Goal: Information Seeking & Learning: Learn about a topic

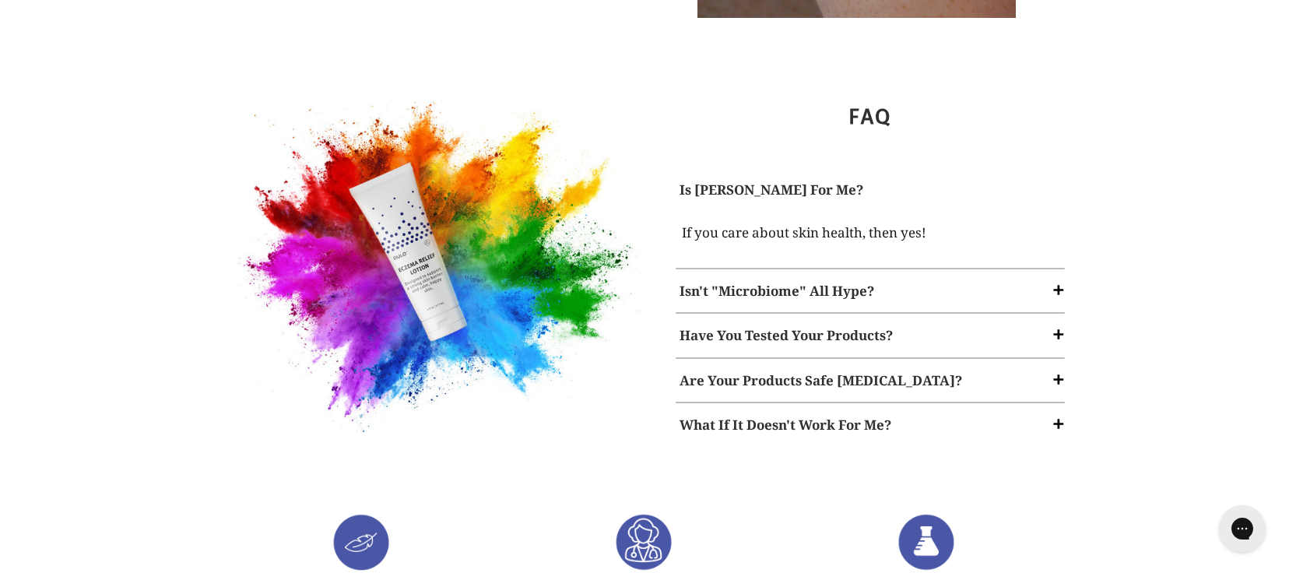
scroll to position [1921, 0]
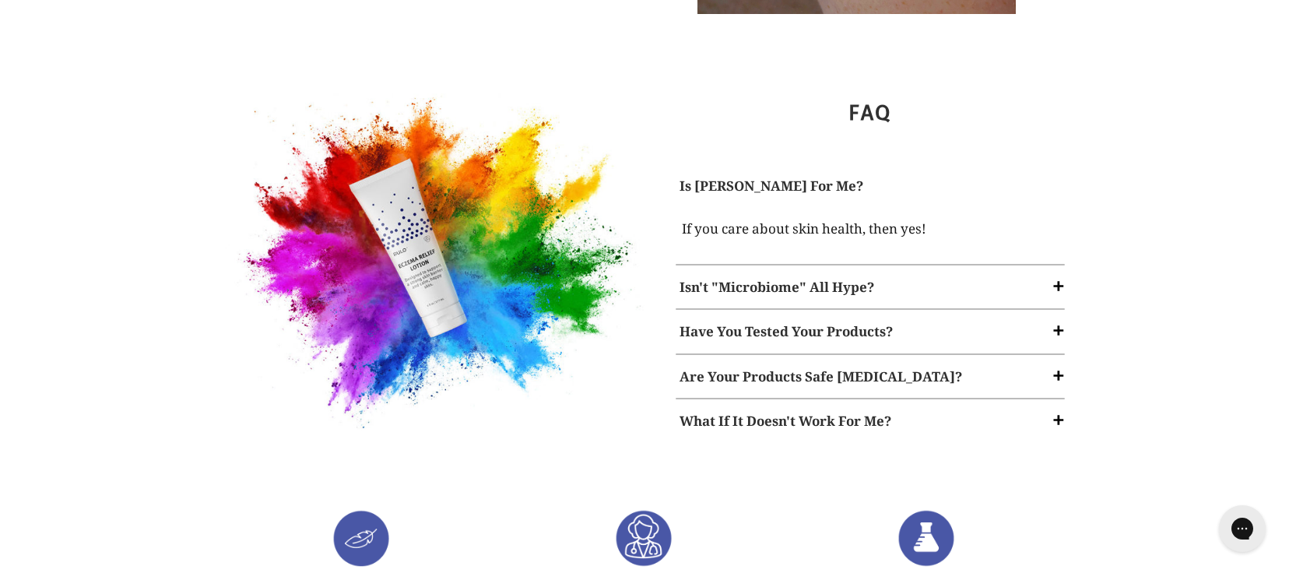
click at [725, 278] on strong "Isn't "Microbiome" All Hype?" at bounding box center [776, 287] width 195 height 18
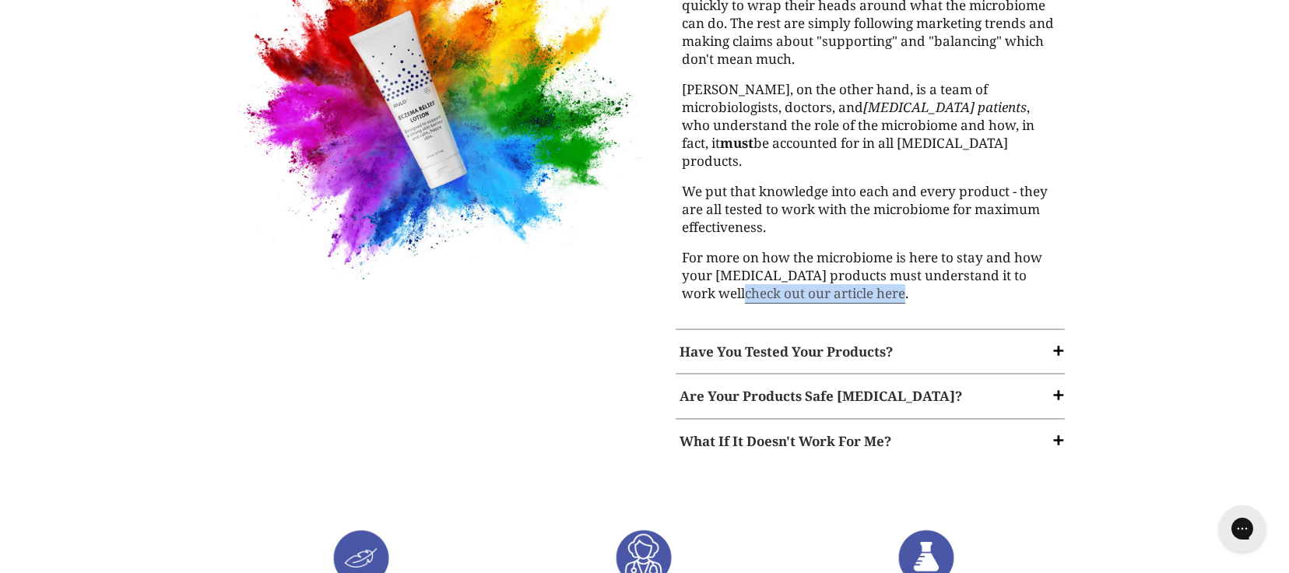
scroll to position [2239, 0]
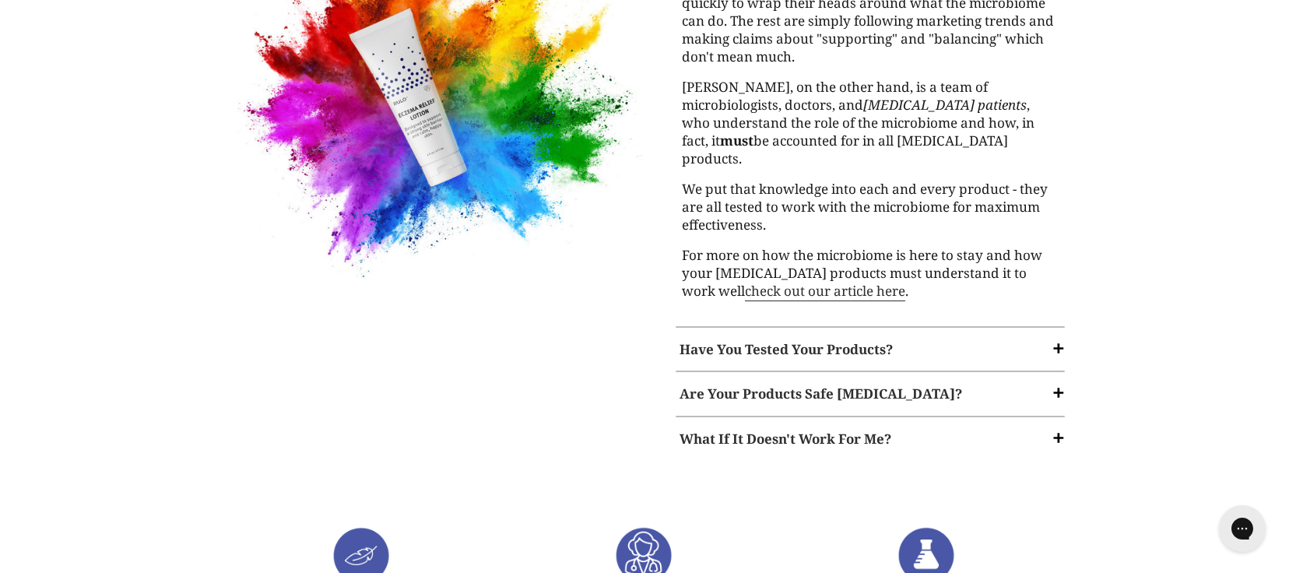
click at [838, 340] on strong "Have You Tested Your Products?" at bounding box center [785, 349] width 213 height 18
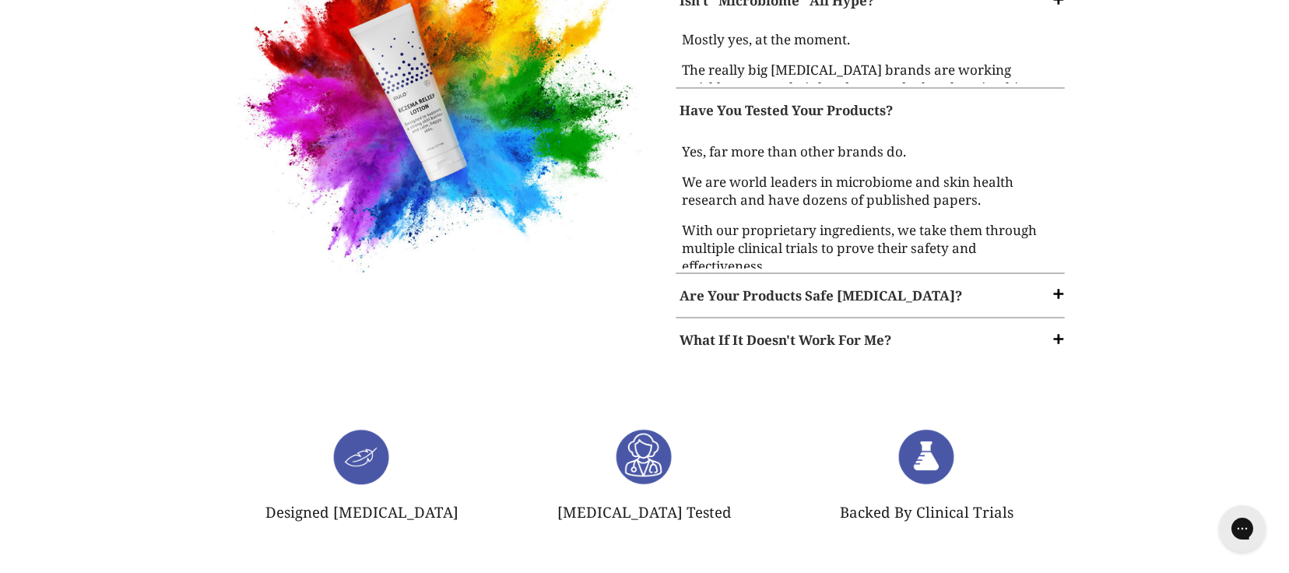
scroll to position [2137, 0]
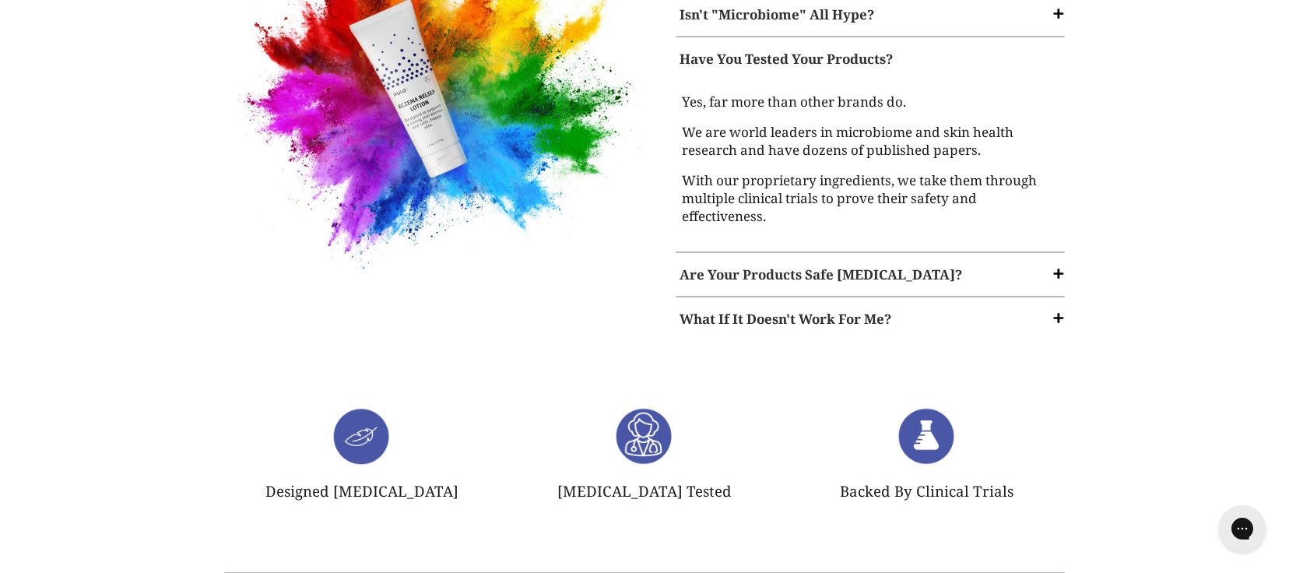
click at [828, 265] on strong "Are Your Products Safe [MEDICAL_DATA]?" at bounding box center [820, 274] width 283 height 18
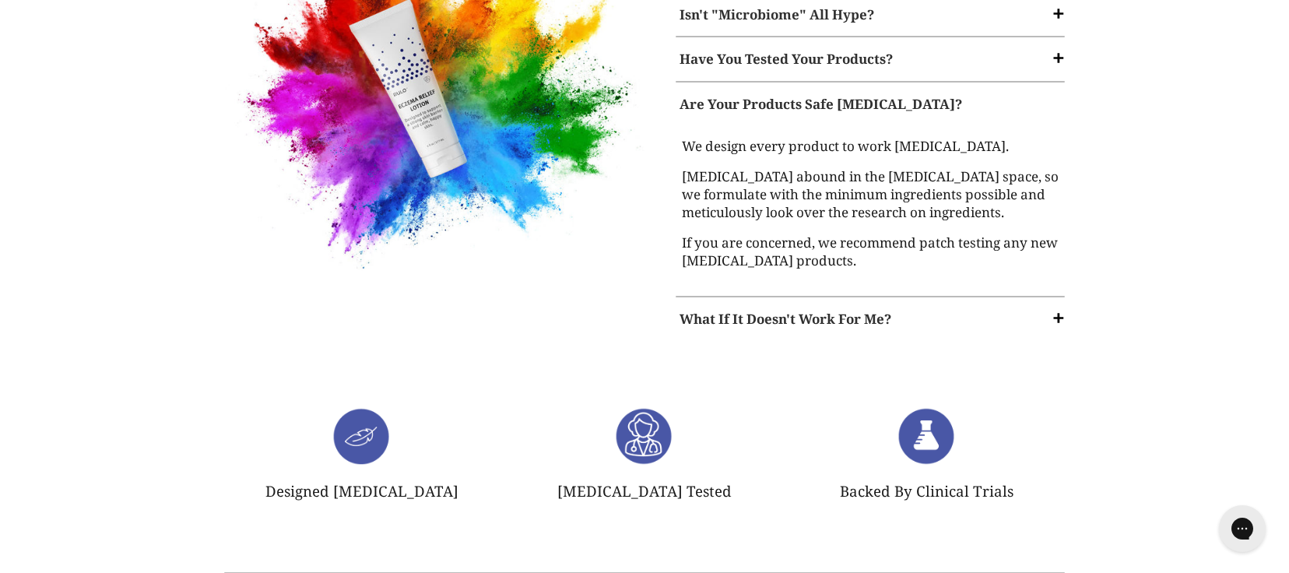
click at [821, 310] on strong "What If It Doesn't Work For Me?" at bounding box center [785, 319] width 212 height 18
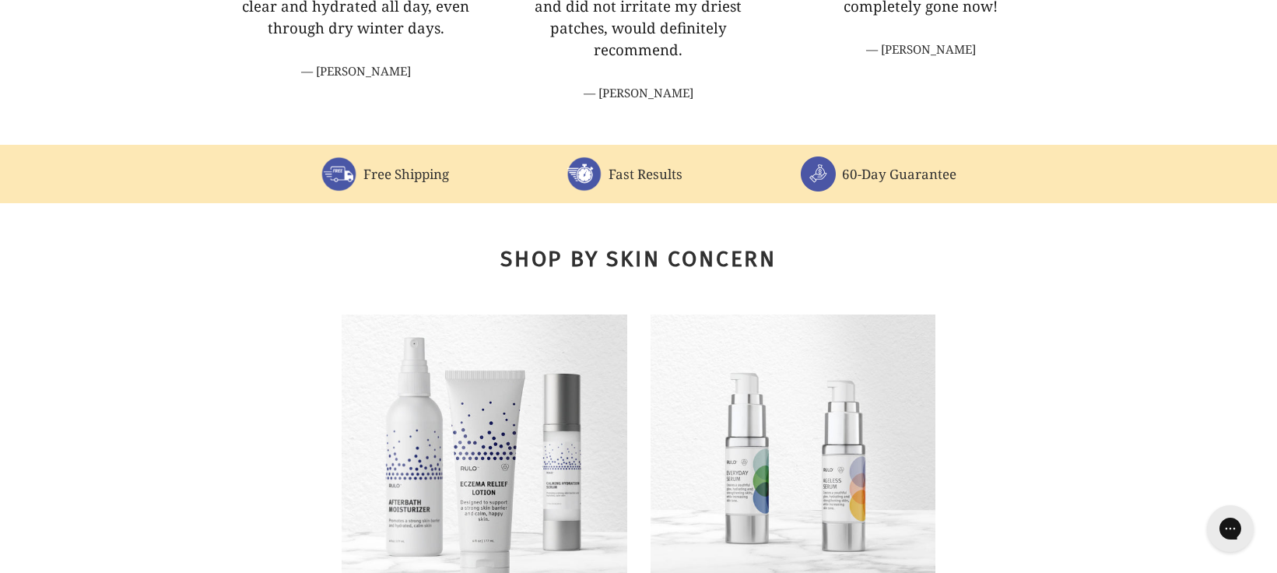
scroll to position [0, 0]
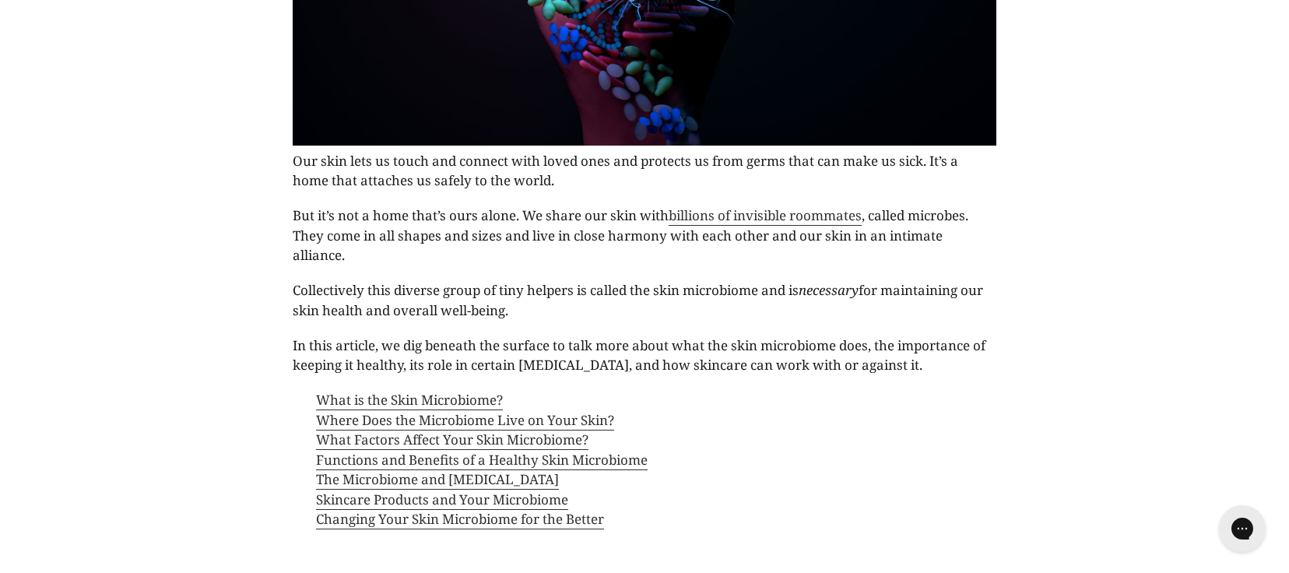
scroll to position [498, 0]
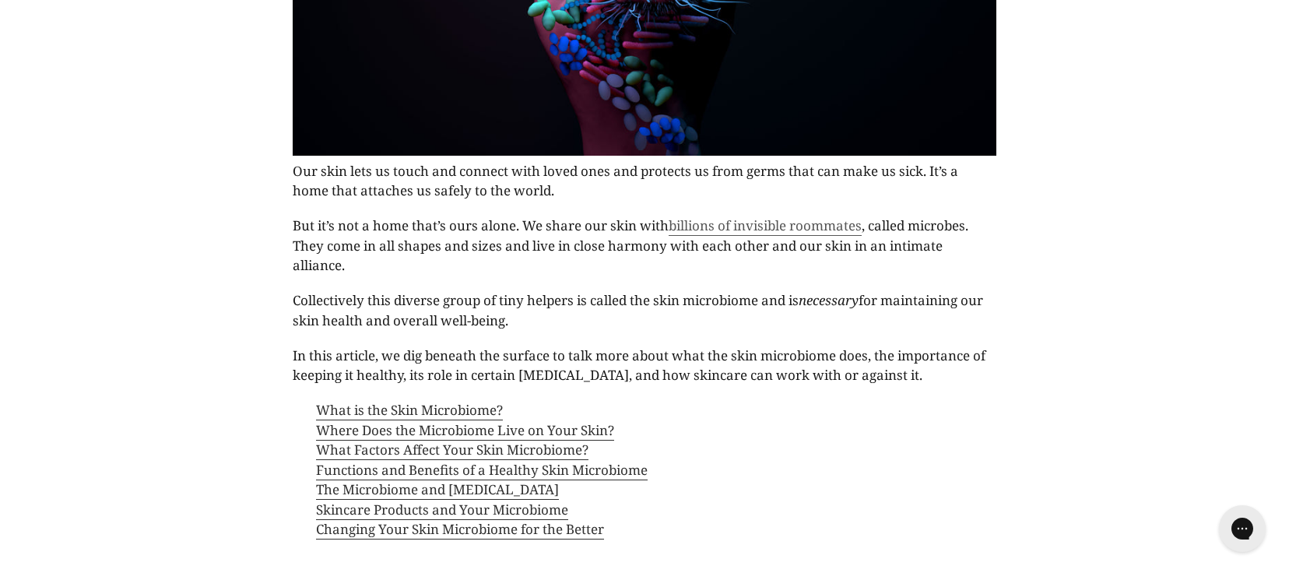
click at [721, 223] on link "billions of invisible roommates" at bounding box center [765, 225] width 193 height 19
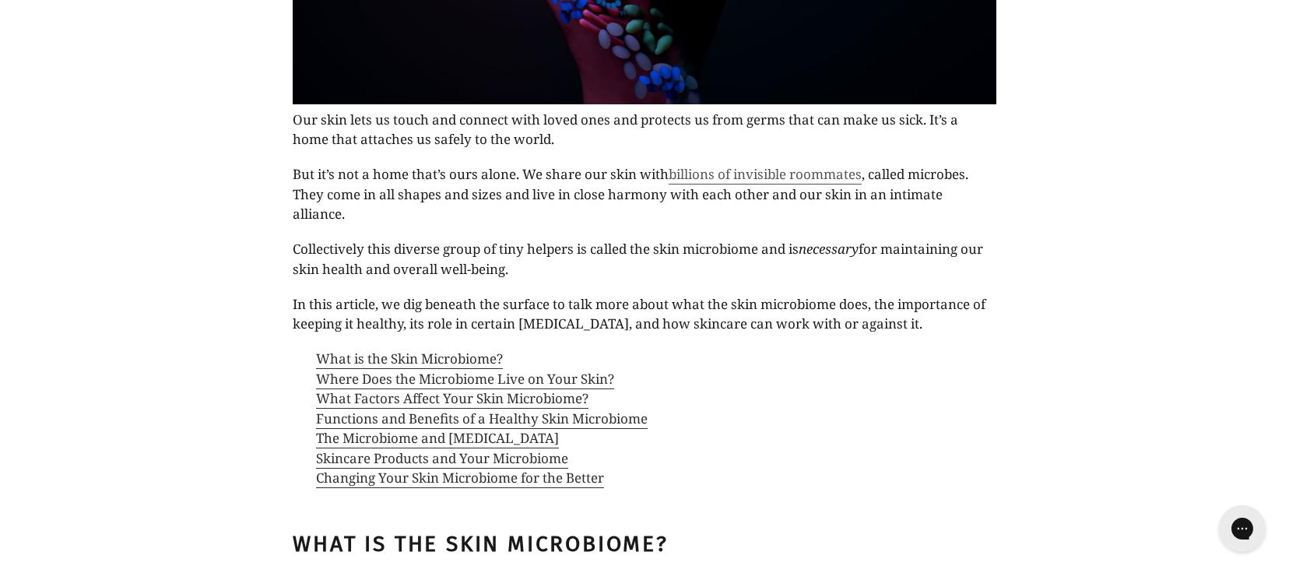
scroll to position [558, 0]
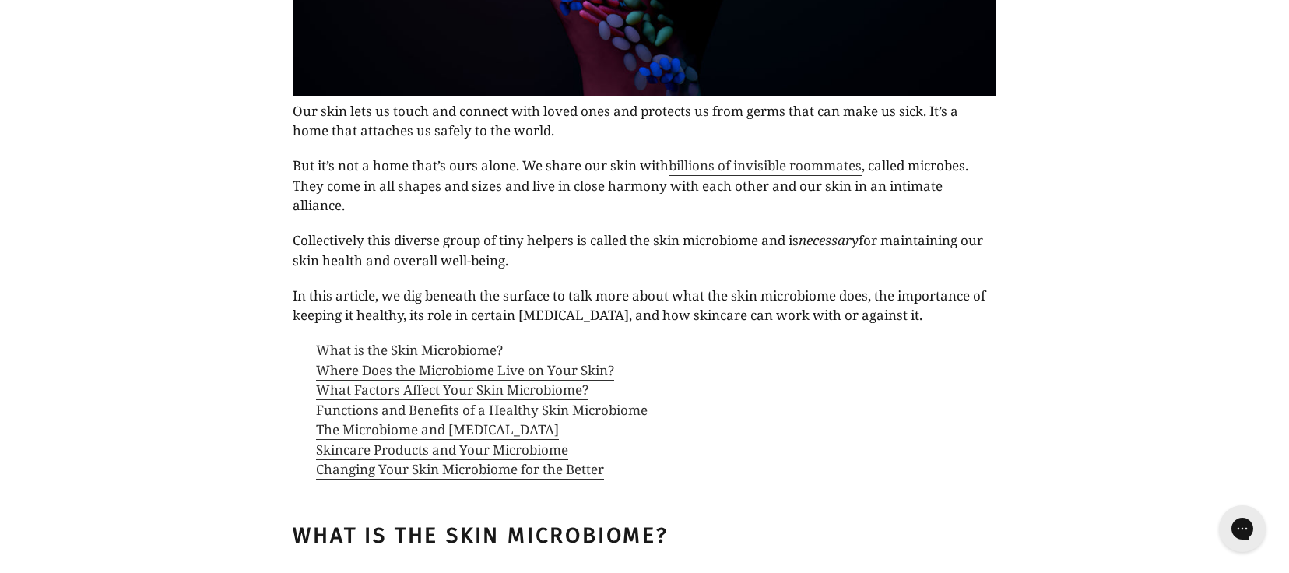
drag, startPoint x: 556, startPoint y: 261, endPoint x: 551, endPoint y: 235, distance: 26.1
click at [551, 235] on p "Collectively this diverse group of tiny helpers is called the skin microbiome a…" at bounding box center [644, 250] width 703 height 40
click at [554, 262] on p "Collectively this diverse group of tiny helpers is called the skin microbiome a…" at bounding box center [644, 250] width 703 height 40
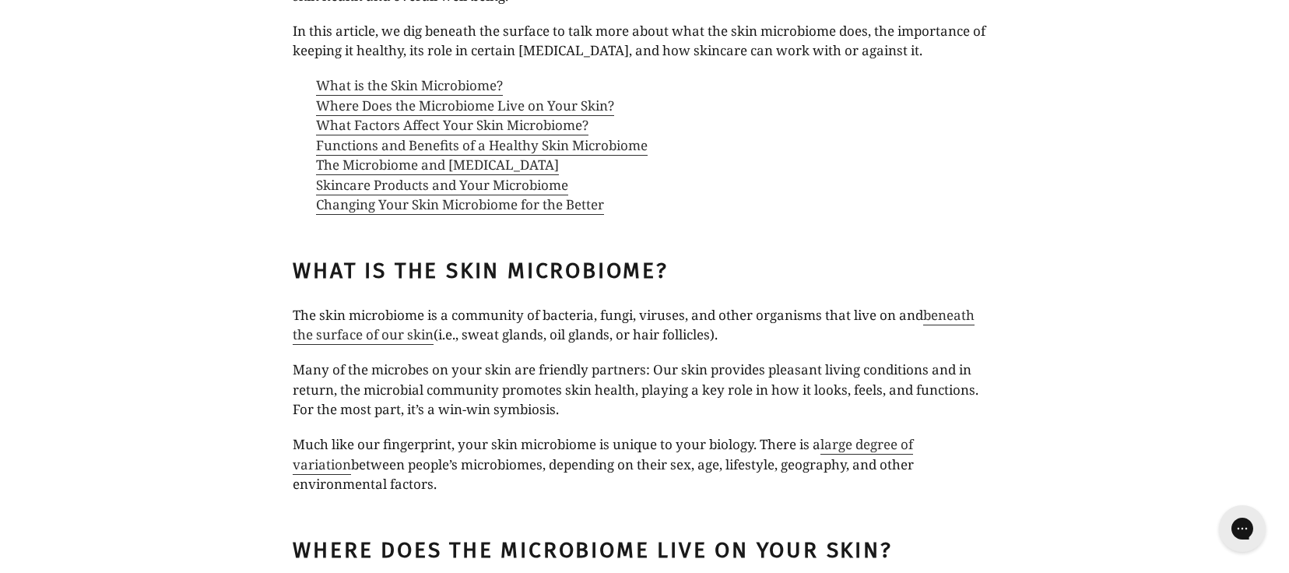
scroll to position [832, 0]
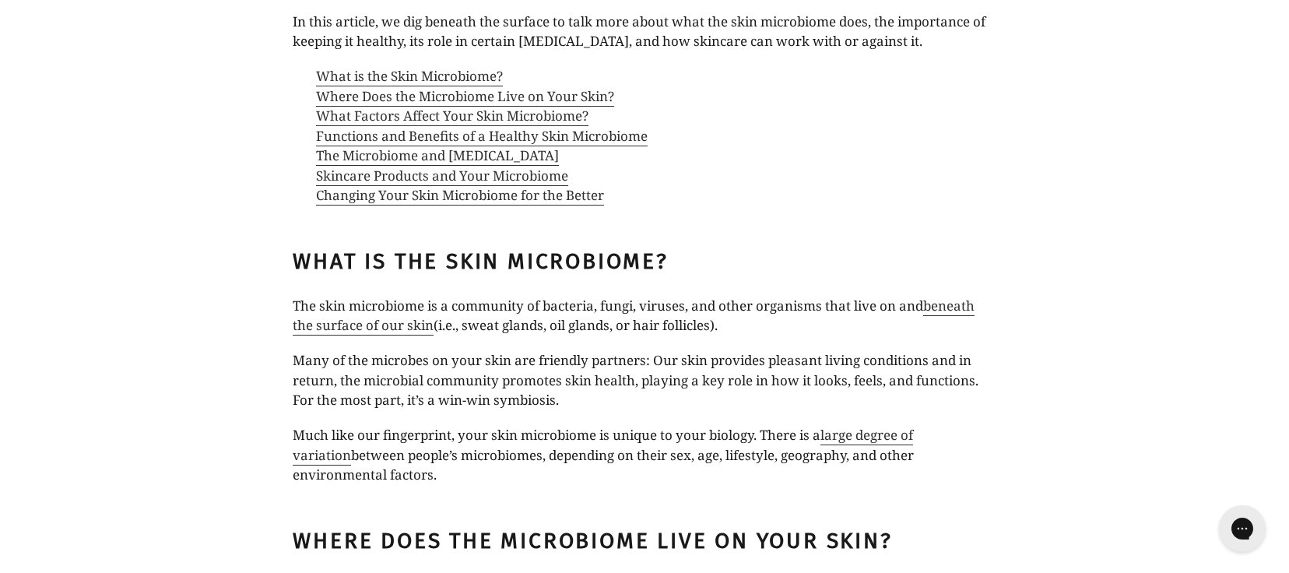
drag, startPoint x: 550, startPoint y: 307, endPoint x: 571, endPoint y: 336, distance: 36.3
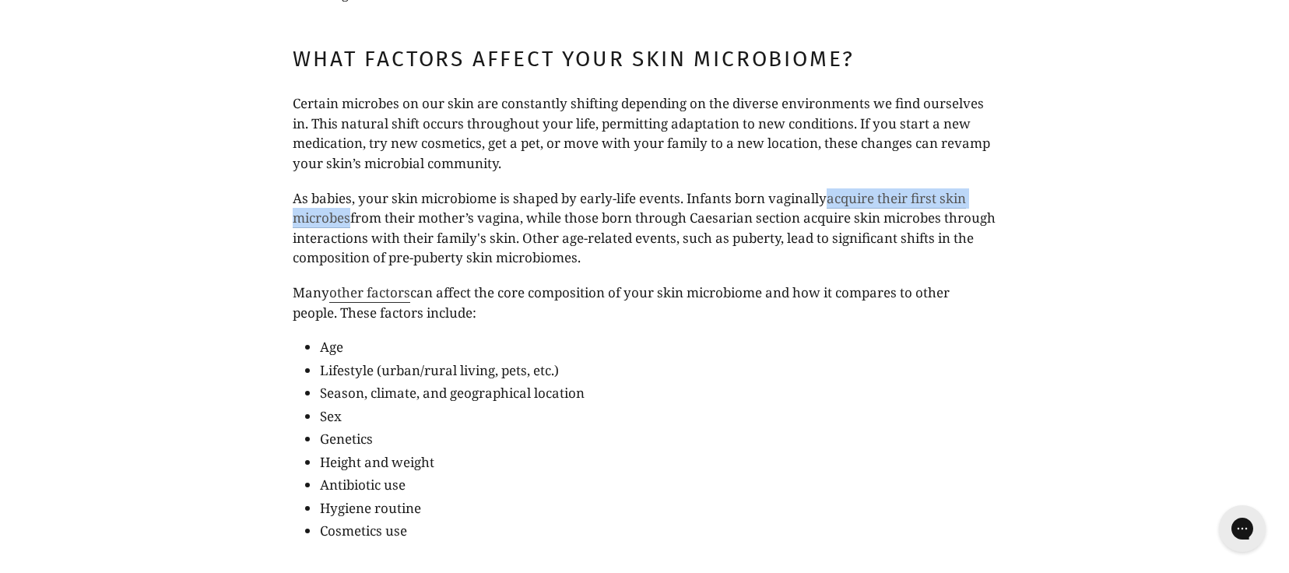
scroll to position [1578, 0]
click at [683, 221] on span "from their mother’s vagina, while those born through Caesarian section acquire …" at bounding box center [644, 237] width 703 height 58
drag, startPoint x: 671, startPoint y: 213, endPoint x: 642, endPoint y: 309, distance: 100.0
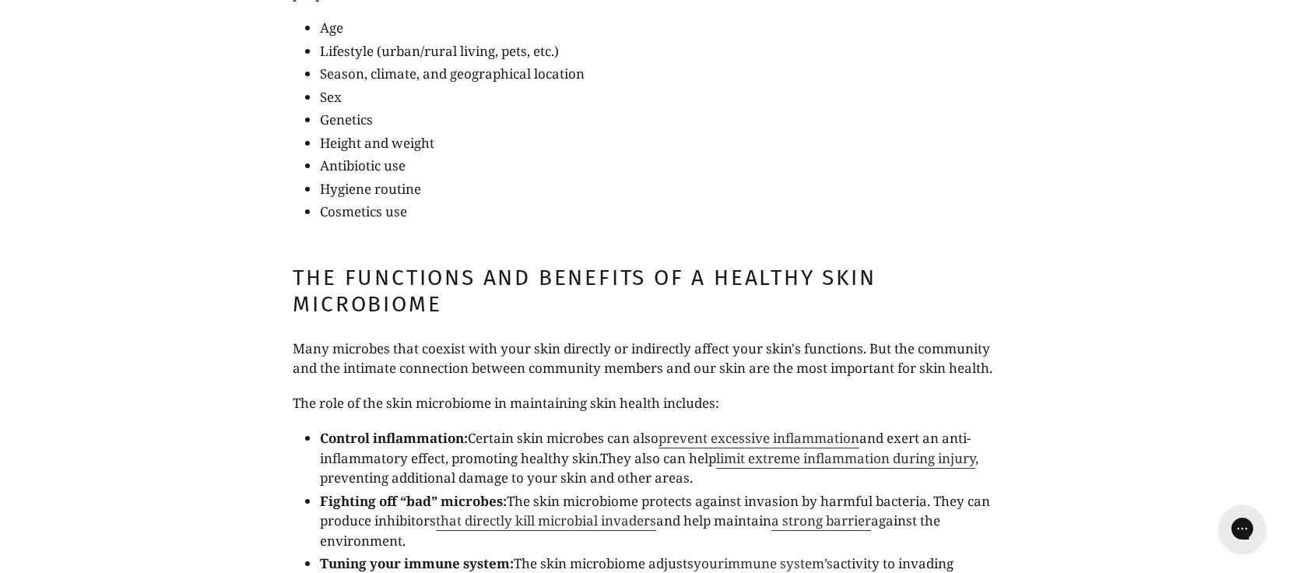
scroll to position [1912, 0]
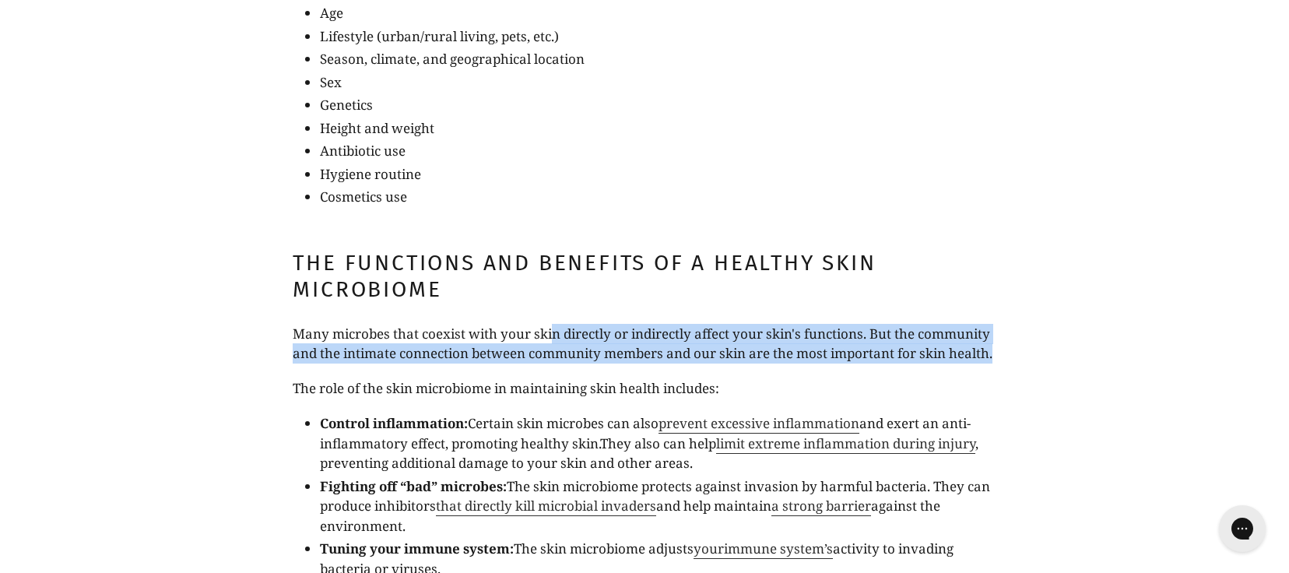
drag, startPoint x: 551, startPoint y: 330, endPoint x: 560, endPoint y: 376, distance: 46.9
click at [560, 363] on p "Many microbes that coexist with your skin directly or indirectly affect your sk…" at bounding box center [644, 344] width 703 height 40
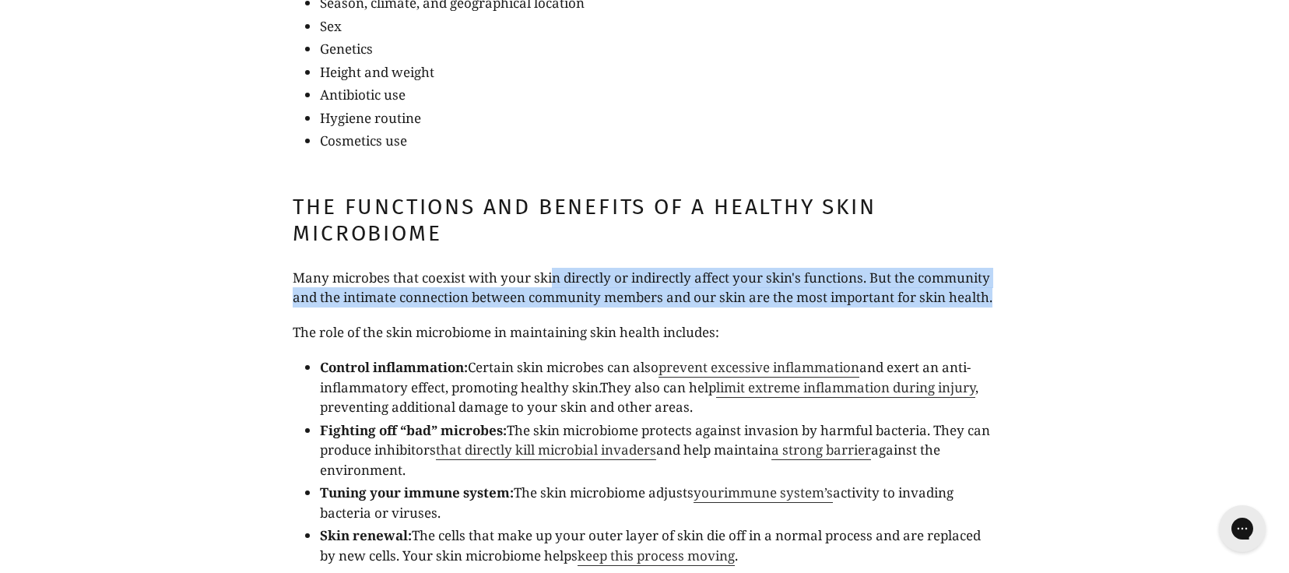
scroll to position [2035, 0]
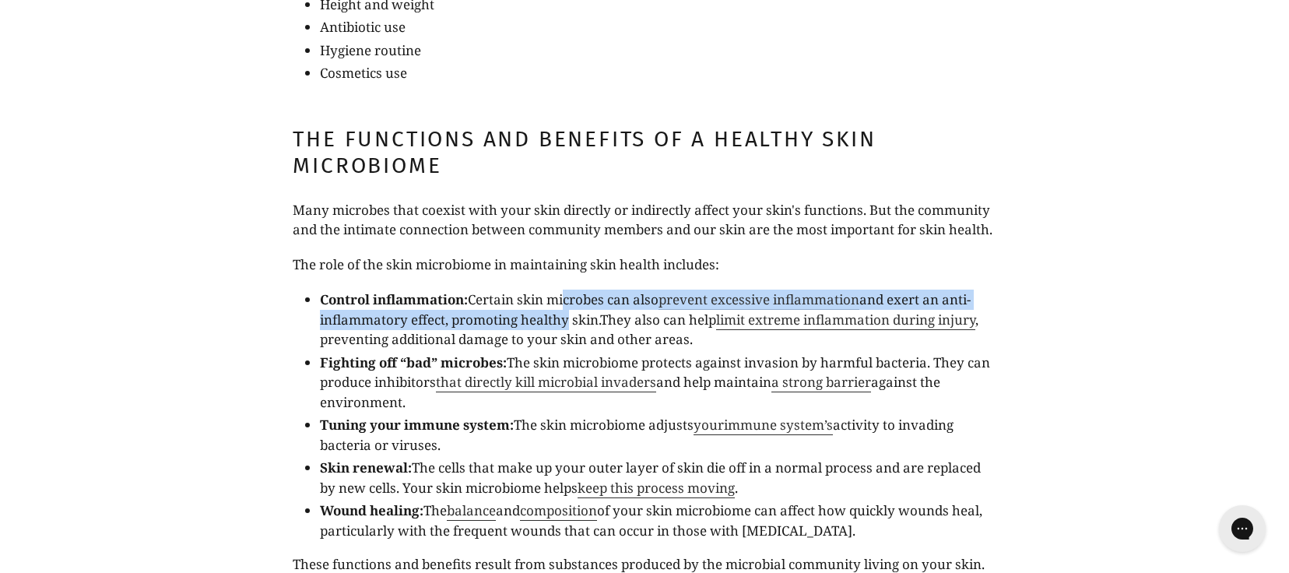
drag, startPoint x: 561, startPoint y: 314, endPoint x: 564, endPoint y: 335, distance: 21.1
click at [564, 335] on li "Control inflammation: Certain skin microbes can also prevent excessive inflamma…" at bounding box center [658, 320] width 676 height 60
click at [564, 328] on span "and exert an anti-inflammatory effect, promoting healthy skin." at bounding box center [645, 309] width 651 height 38
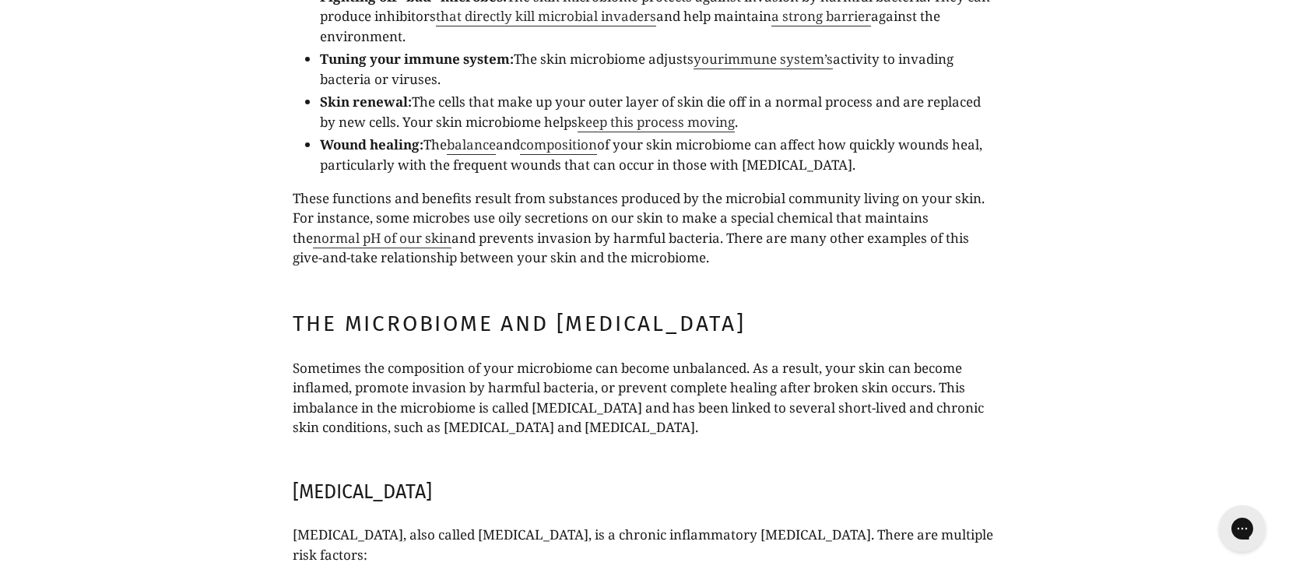
scroll to position [2439, 0]
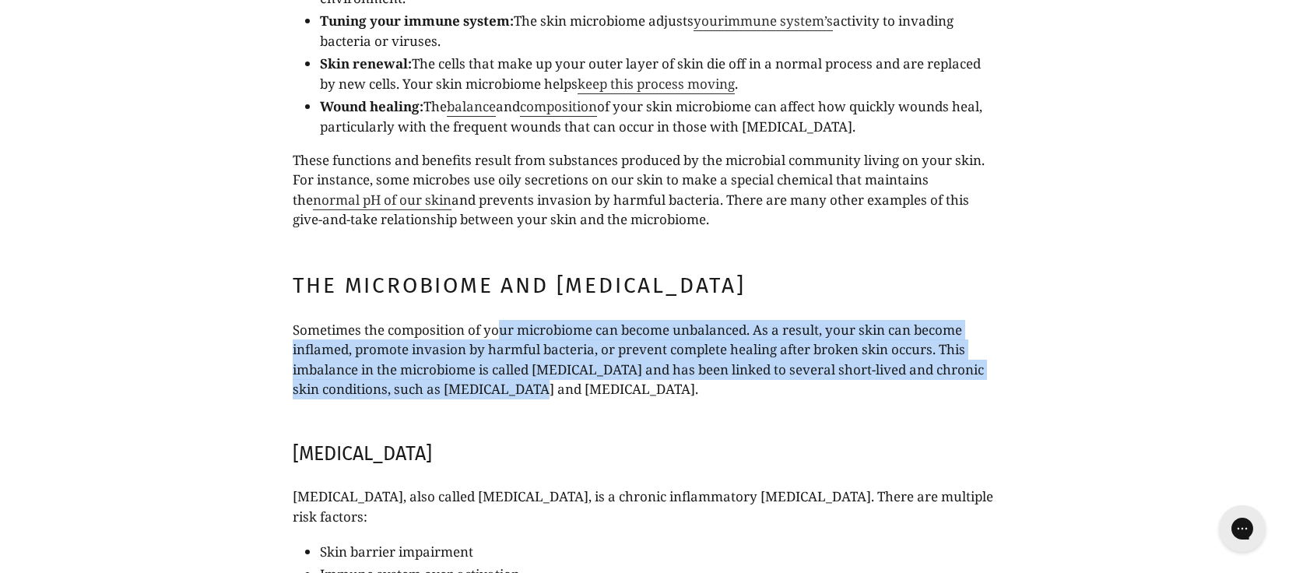
drag, startPoint x: 501, startPoint y: 350, endPoint x: 510, endPoint y: 415, distance: 65.2
click at [511, 399] on p "Sometimes the composition of your microbiome can become unbalanced. As a result…" at bounding box center [644, 359] width 703 height 79
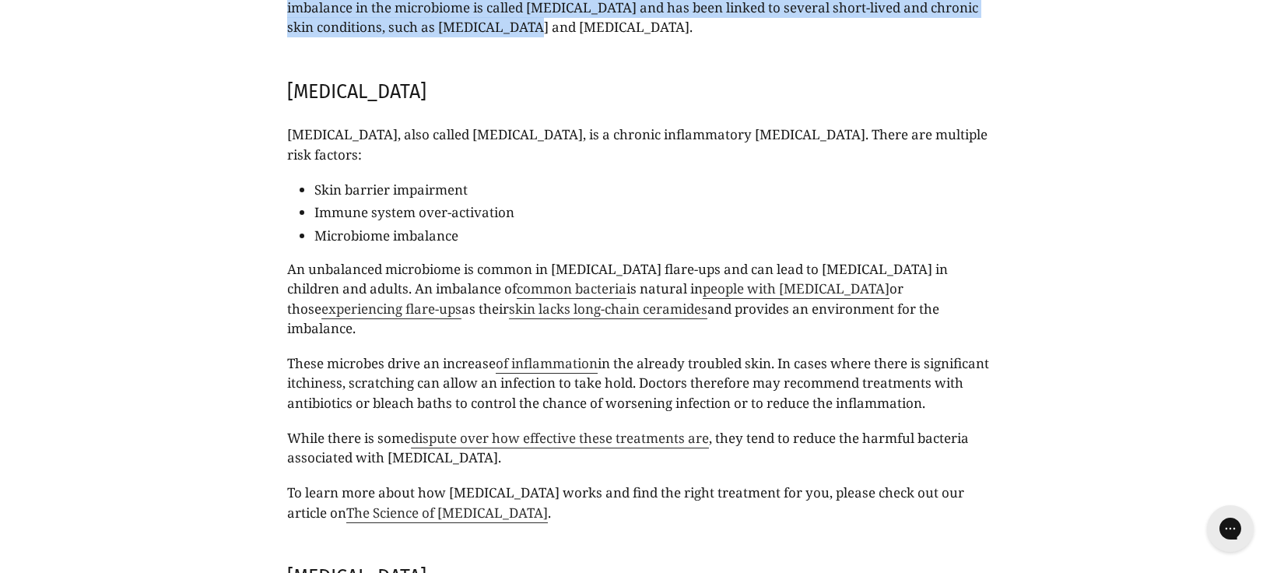
scroll to position [2805, 0]
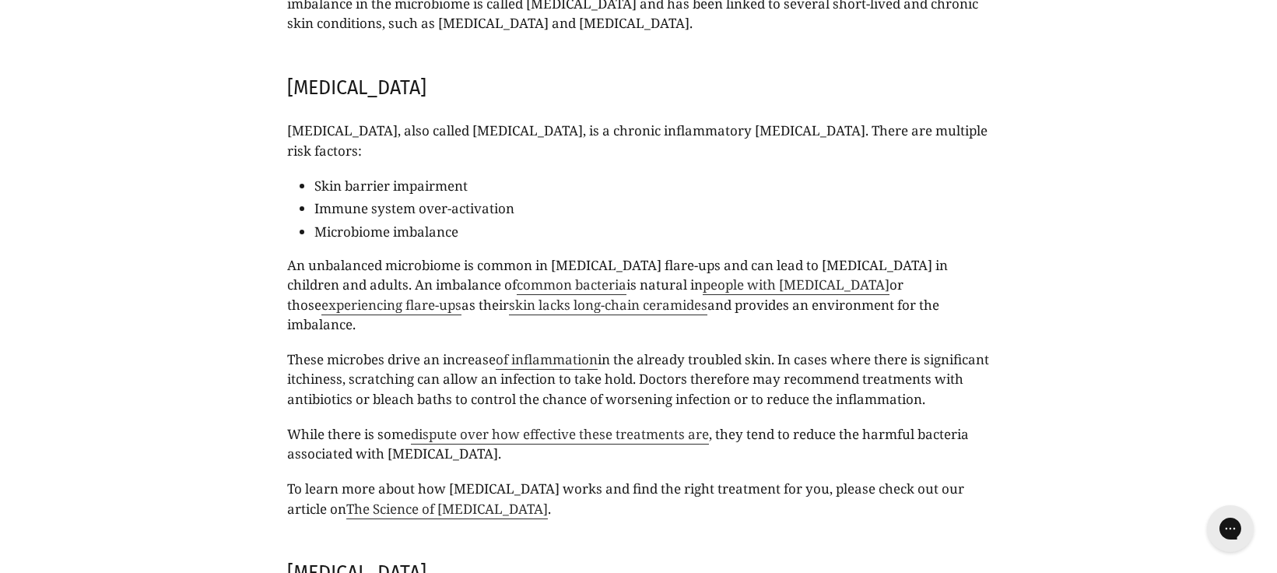
click at [506, 274] on p "An unbalanced microbiome is common in eczema flare-ups and can lead to relapse …" at bounding box center [638, 294] width 703 height 79
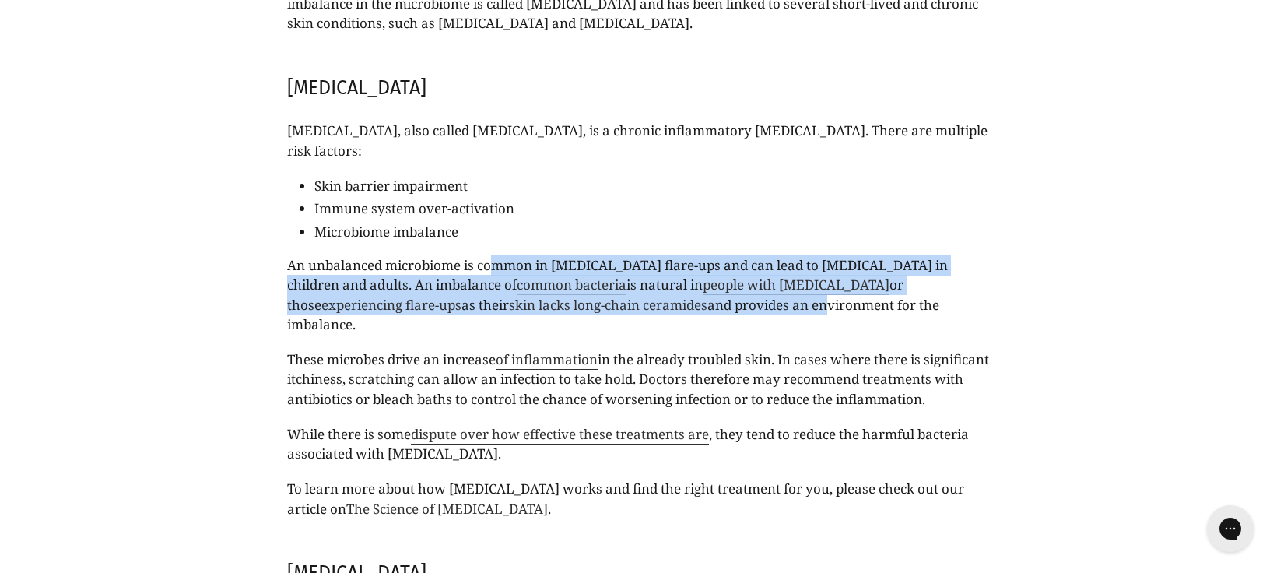
drag, startPoint x: 495, startPoint y: 261, endPoint x: 606, endPoint y: 303, distance: 118.2
click at [606, 303] on span "An unbalanced microbiome is common in eczema flare-ups and can lead to relapse …" at bounding box center [617, 295] width 661 height 78
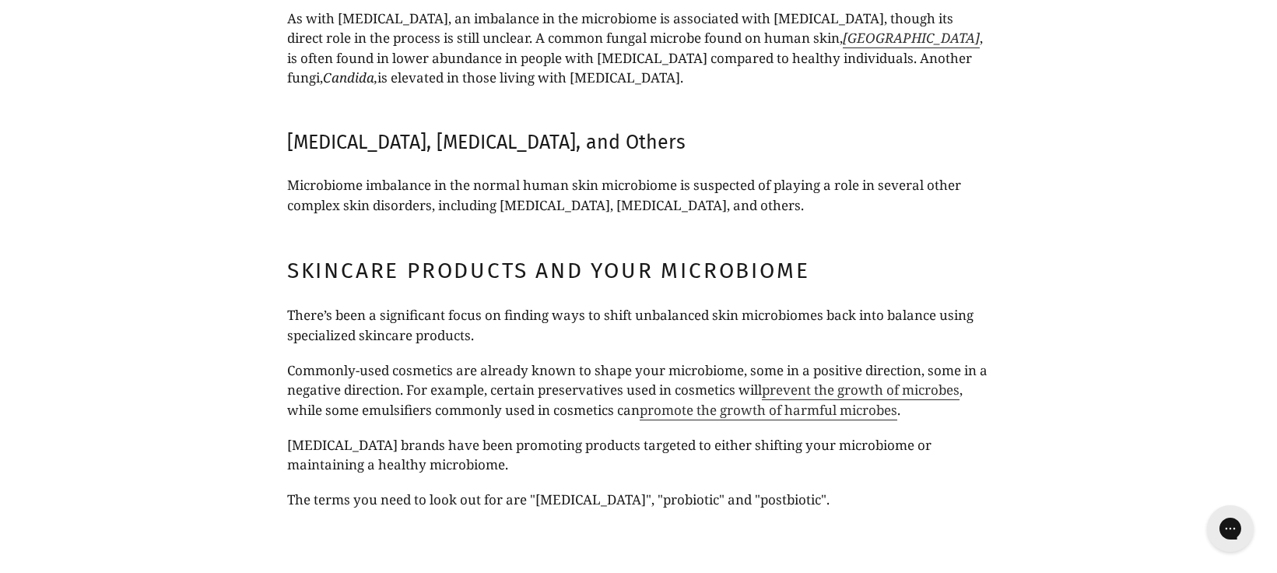
scroll to position [3632, 0]
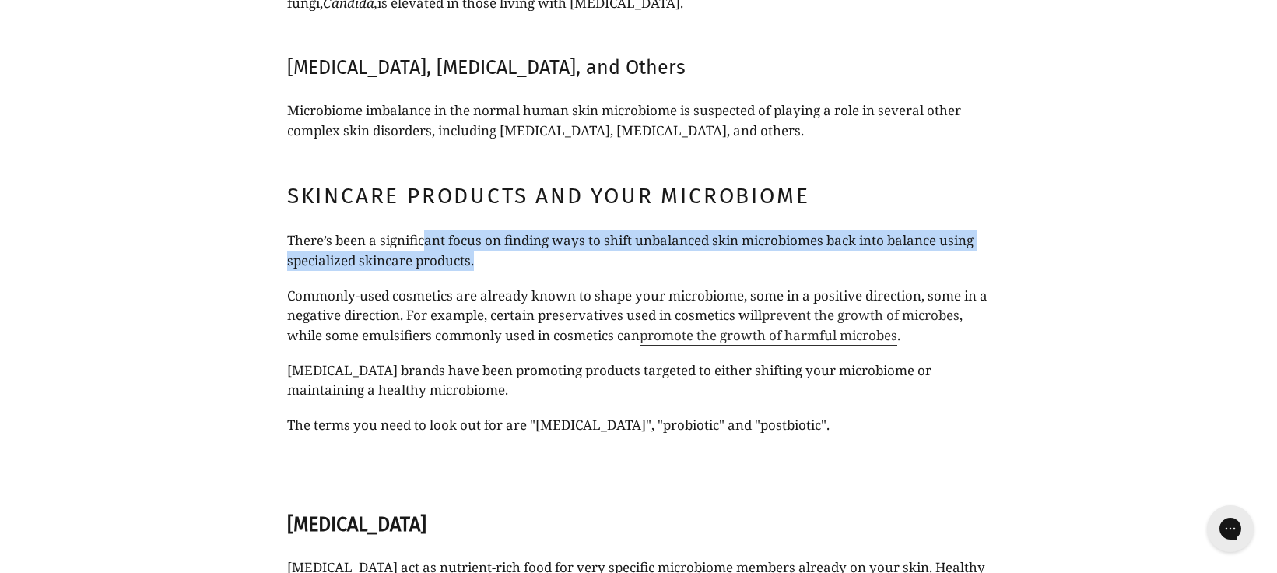
drag, startPoint x: 427, startPoint y: 242, endPoint x: 620, endPoint y: 265, distance: 194.4
click at [620, 265] on p "There’s been a significant focus on finding ways to shift unbalanced skin micro…" at bounding box center [638, 250] width 703 height 40
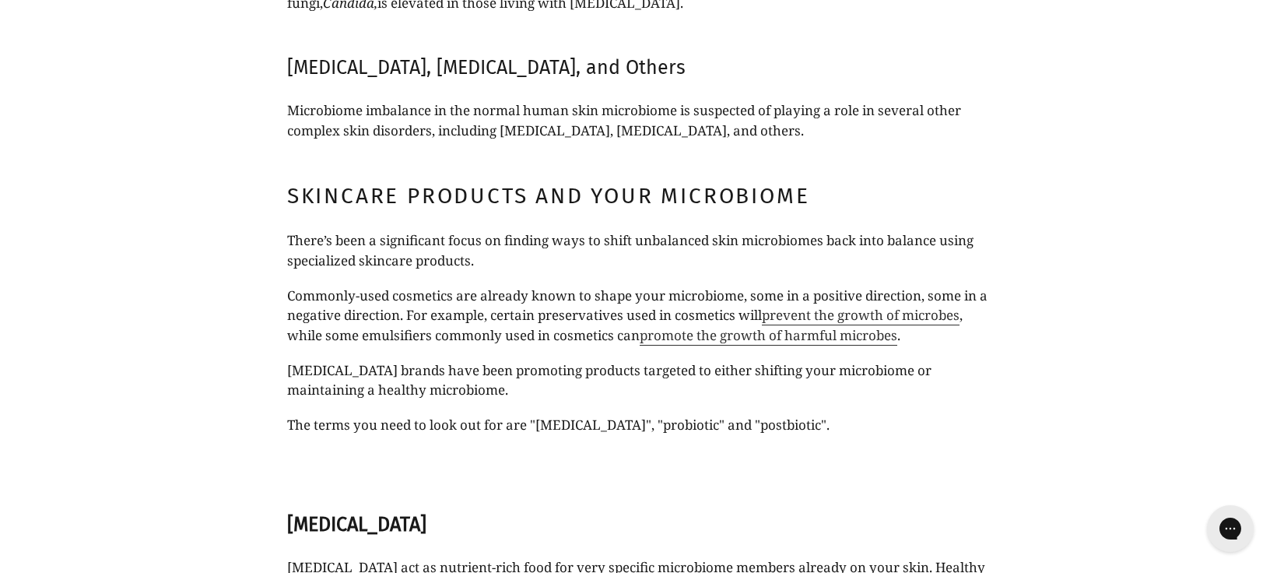
click at [409, 293] on span "Commonly-used cosmetics are already known to shape your microbiome, some in a p…" at bounding box center [637, 305] width 700 height 38
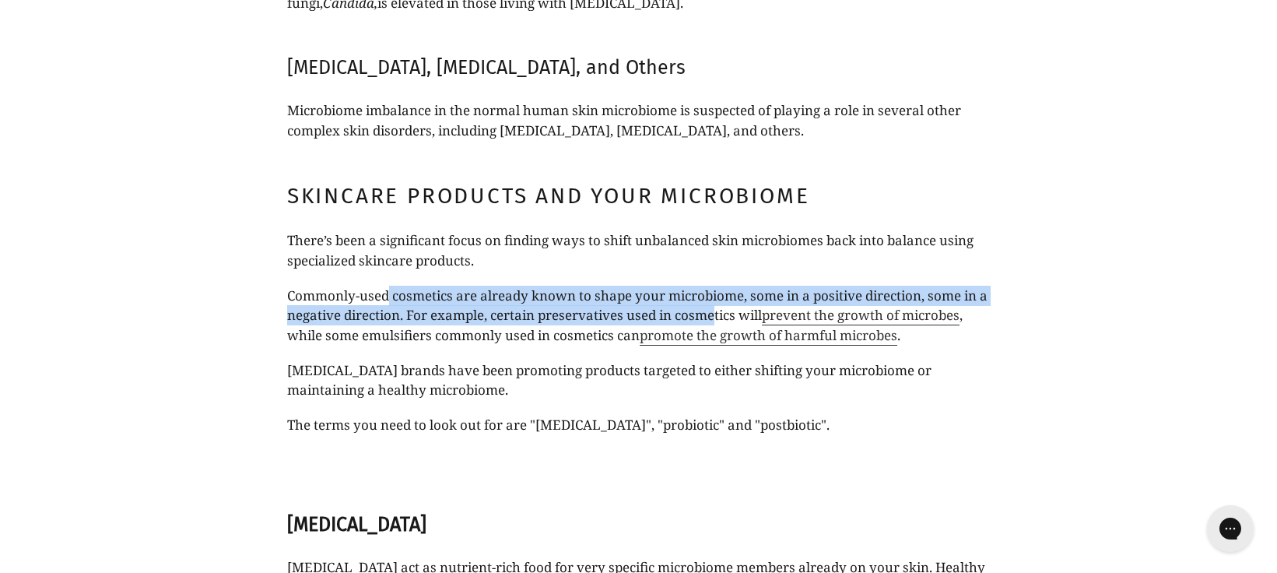
drag, startPoint x: 384, startPoint y: 296, endPoint x: 724, endPoint y: 323, distance: 340.4
click at [724, 323] on span "Commonly-used cosmetics are already known to shape your microbiome, some in a p…" at bounding box center [637, 305] width 700 height 38
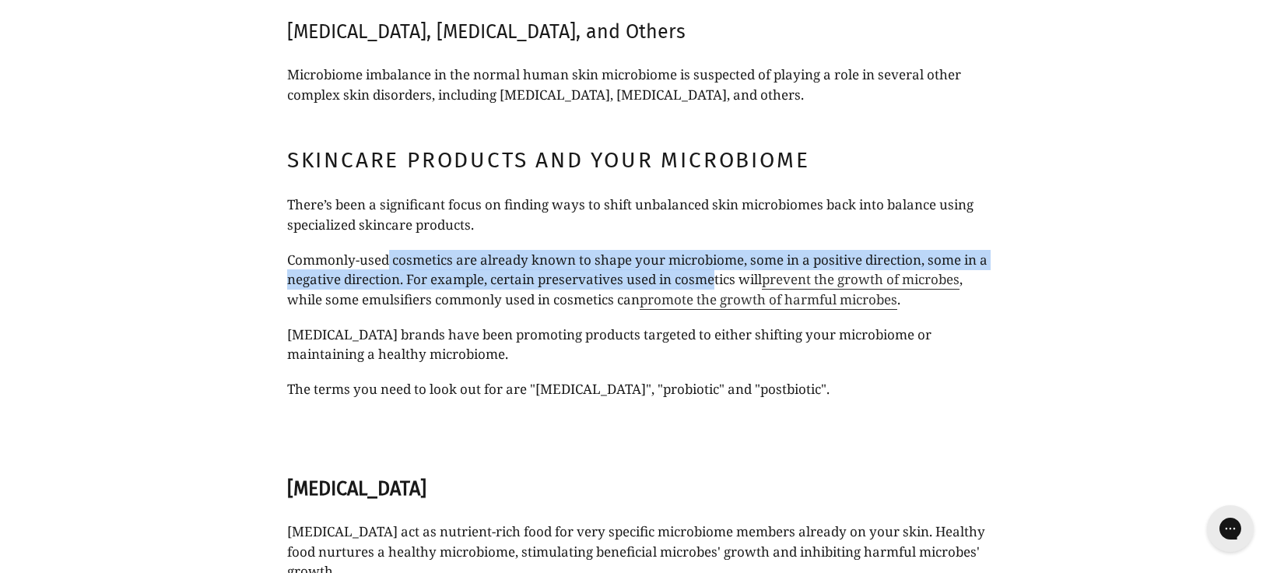
scroll to position [3692, 0]
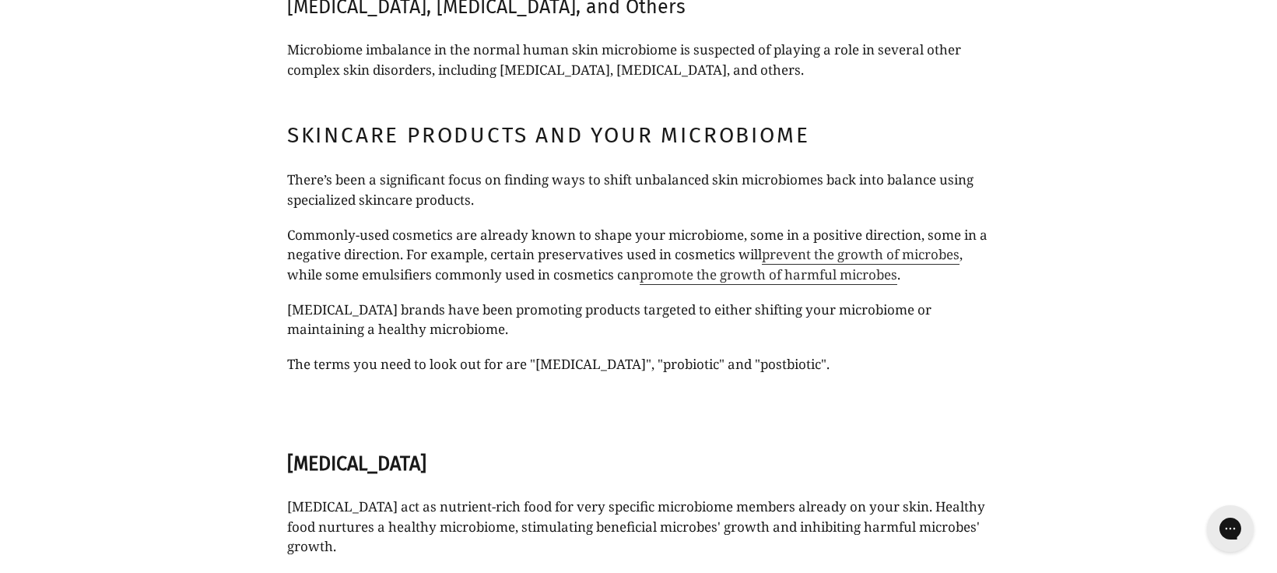
click at [537, 267] on span ", while some emulsifiers commonly used in cosmetics can" at bounding box center [625, 264] width 676 height 38
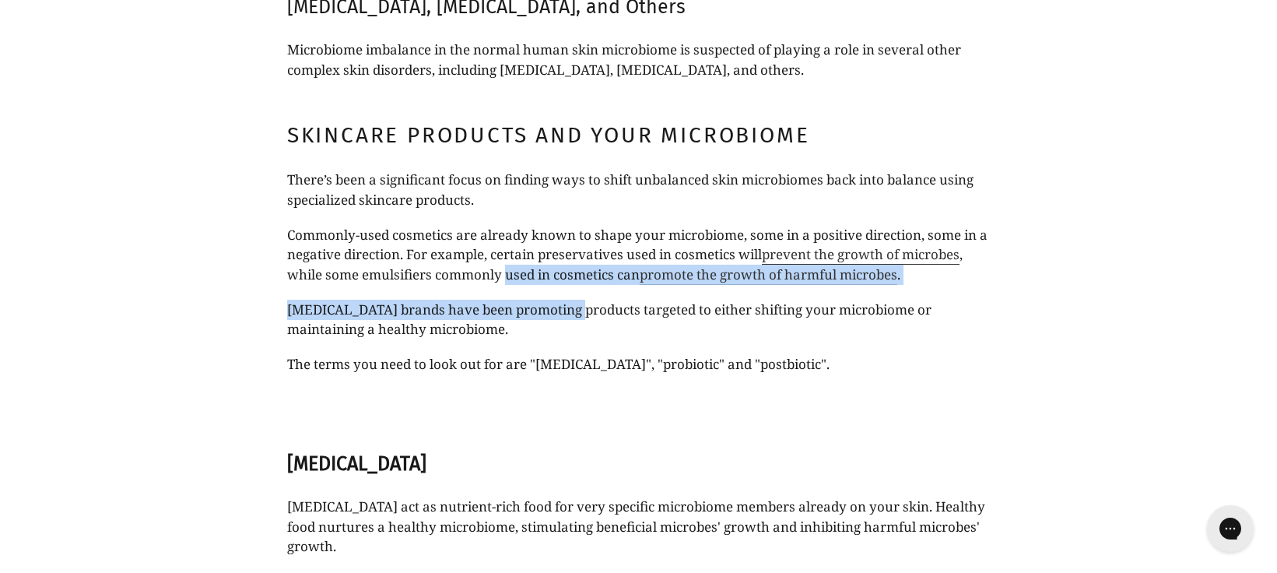
drag, startPoint x: 507, startPoint y: 269, endPoint x: 576, endPoint y: 314, distance: 82.0
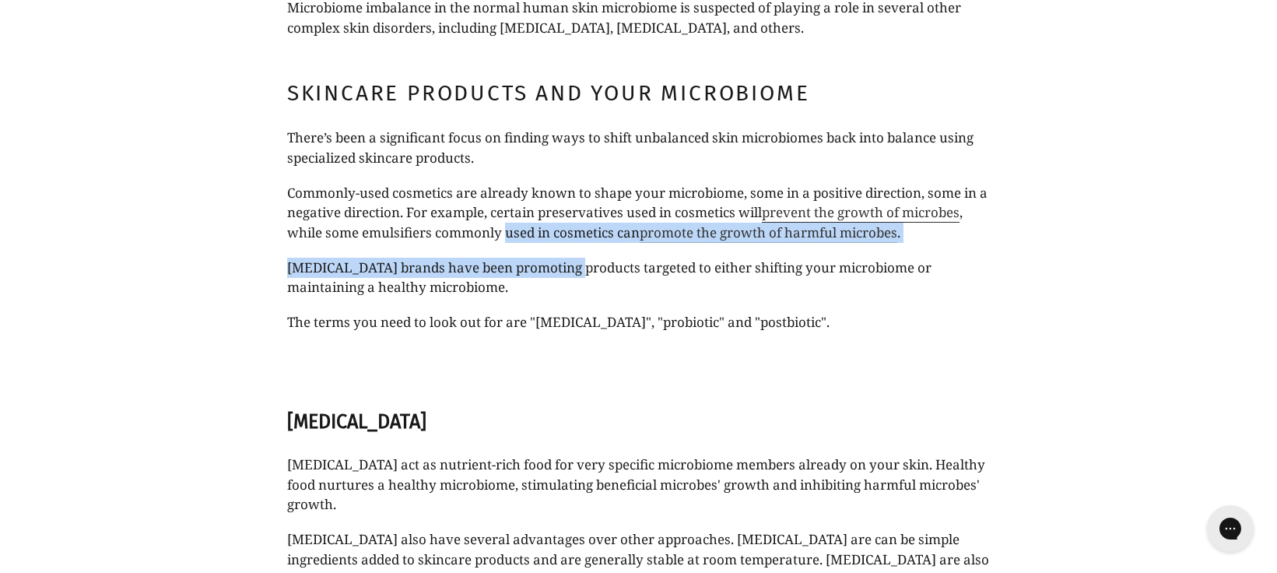
scroll to position [3744, 0]
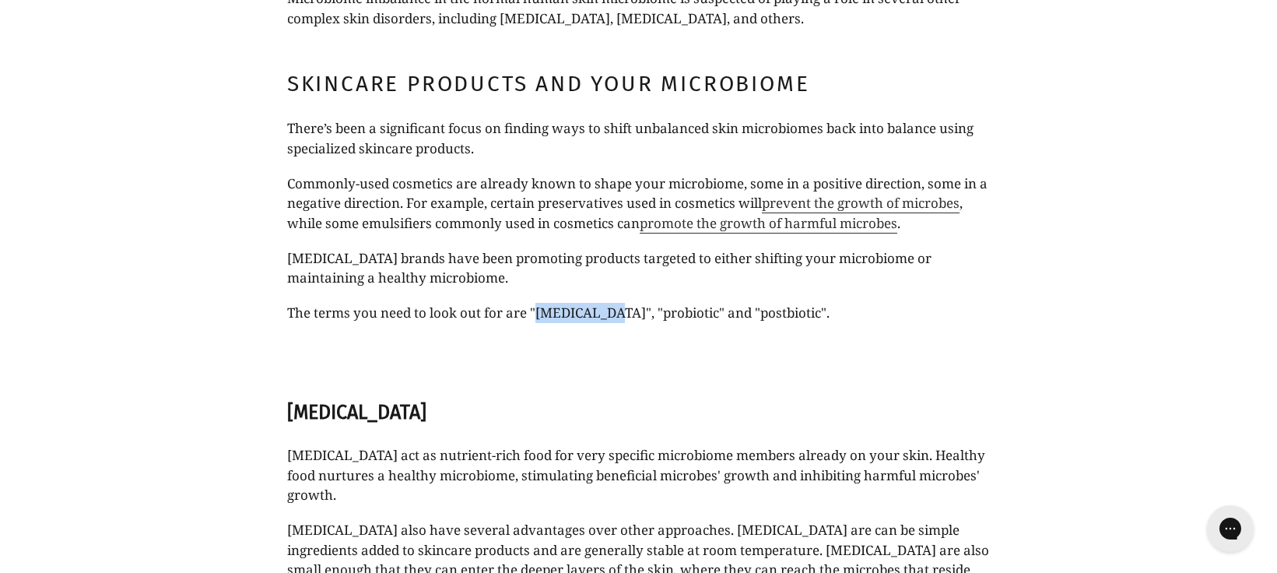
drag, startPoint x: 536, startPoint y: 311, endPoint x: 602, endPoint y: 311, distance: 66.2
click at [602, 311] on p "The terms you need to look out for are "prebiotic", "probiotic" and "postbiotic…" at bounding box center [638, 313] width 703 height 20
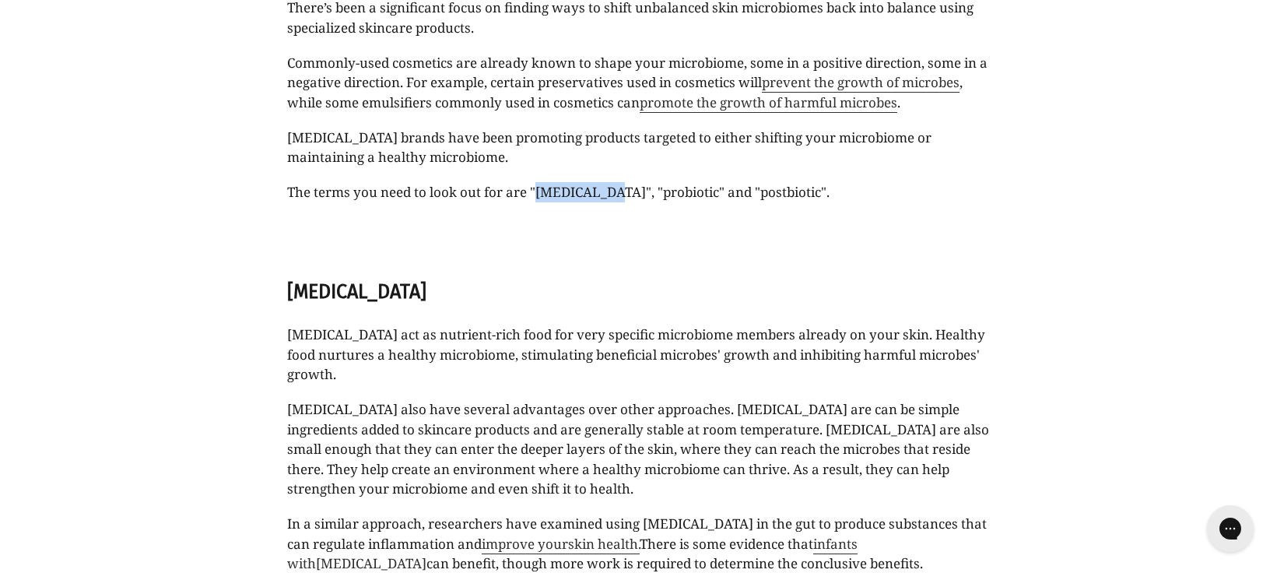
scroll to position [3867, 0]
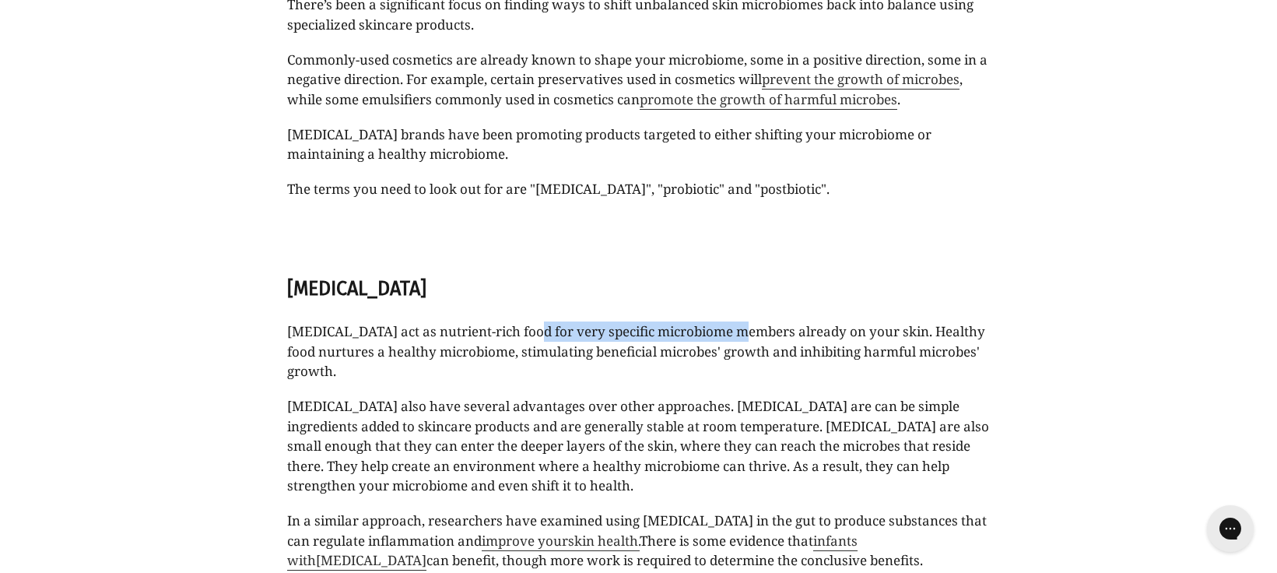
drag, startPoint x: 528, startPoint y: 330, endPoint x: 738, endPoint y: 333, distance: 209.4
click at [738, 333] on span "Prebiotics act as nutrient-rich food for very specific microbiome members alrea…" at bounding box center [636, 351] width 698 height 58
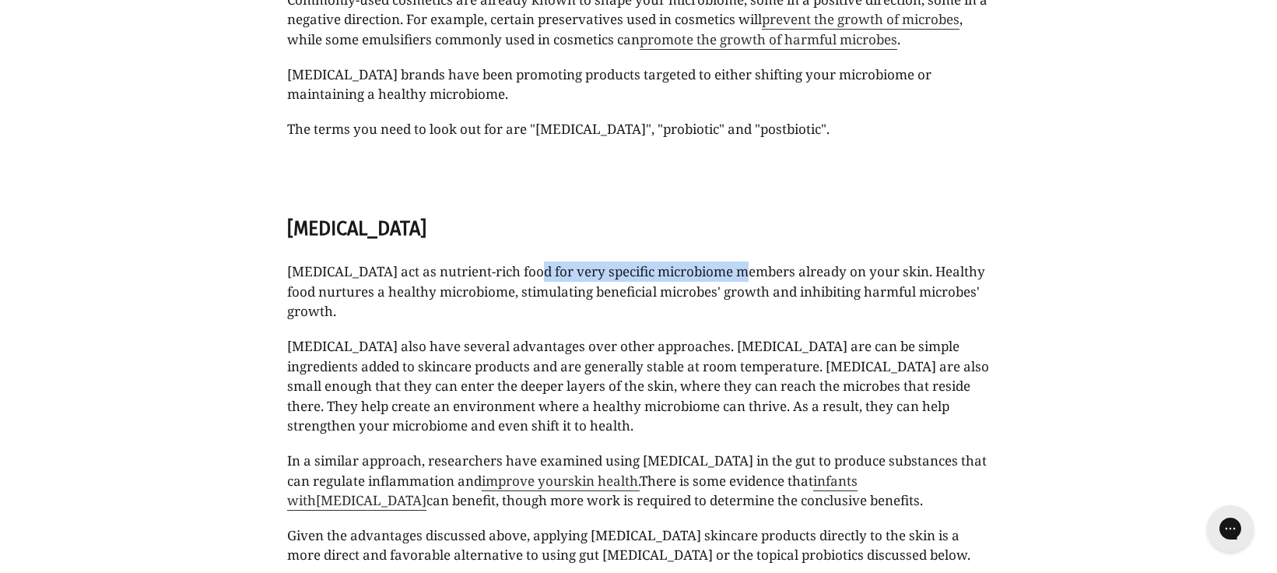
scroll to position [3942, 0]
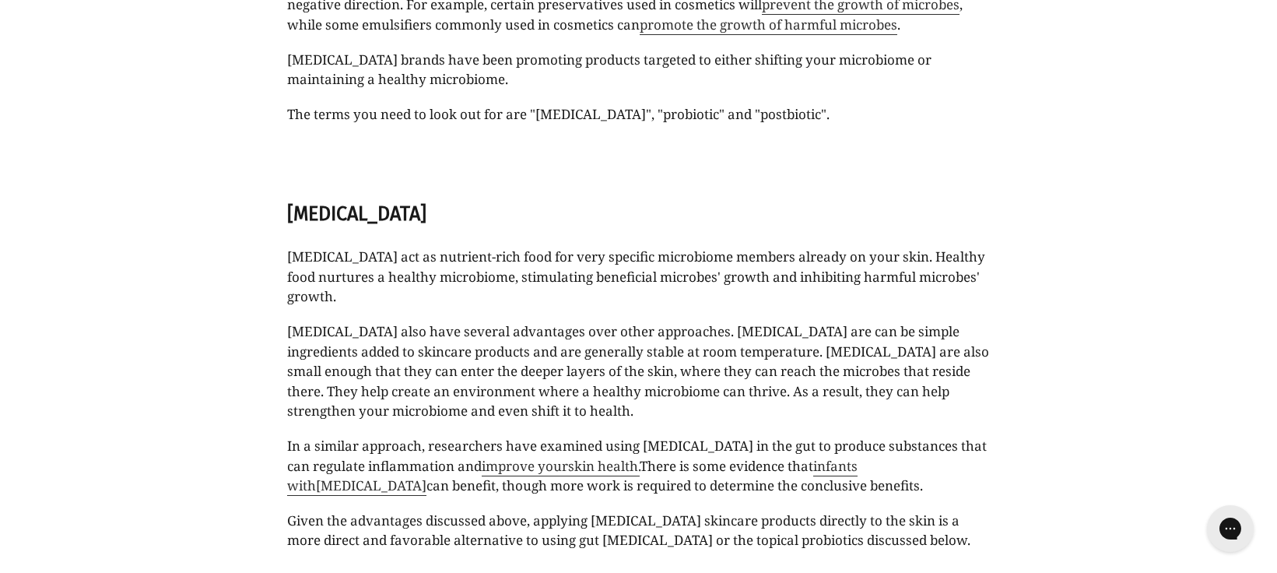
drag, startPoint x: 566, startPoint y: 258, endPoint x: 739, endPoint y: 259, distance: 172.8
click at [739, 259] on span "Prebiotics act as nutrient-rich food for very specific microbiome members alrea…" at bounding box center [636, 277] width 698 height 58
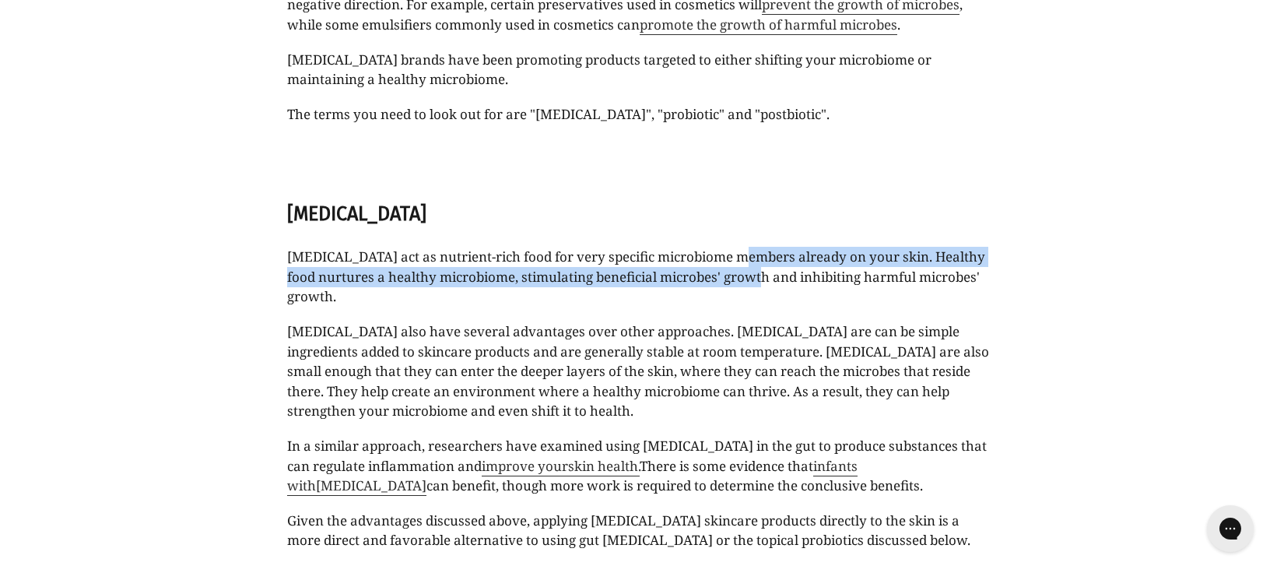
drag, startPoint x: 739, startPoint y: 259, endPoint x: 762, endPoint y: 286, distance: 34.8
click at [762, 286] on p "Prebiotics act as nutrient-rich food for very specific microbiome members alrea…" at bounding box center [638, 277] width 703 height 60
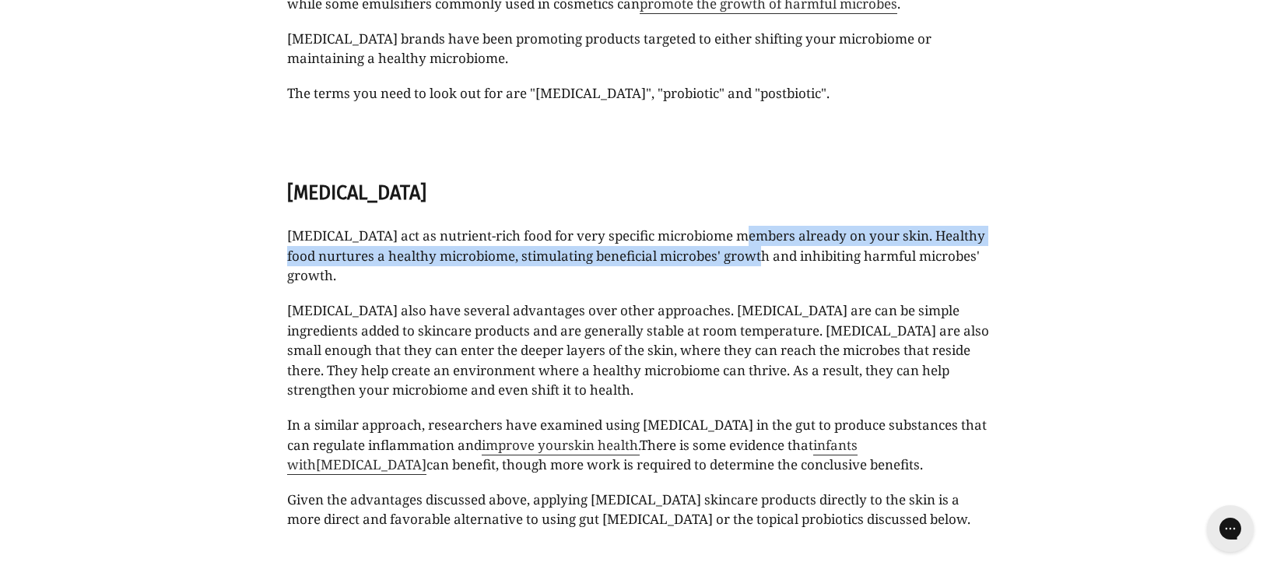
scroll to position [3976, 0]
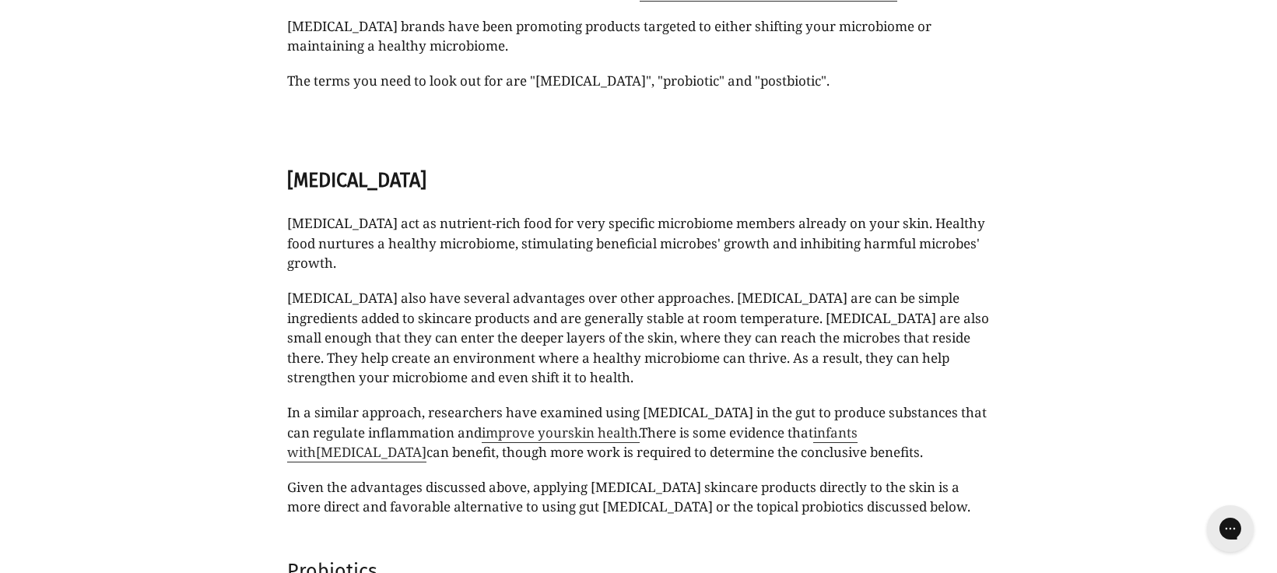
click at [549, 297] on p "Prebiotics also have several advantages over other approaches. Prebiotics are c…" at bounding box center [638, 338] width 703 height 100
drag, startPoint x: 507, startPoint y: 299, endPoint x: 660, endPoint y: 297, distance: 152.6
click at [660, 297] on p "Prebiotics also have several advantages over other approaches. Prebiotics are c…" at bounding box center [638, 338] width 703 height 100
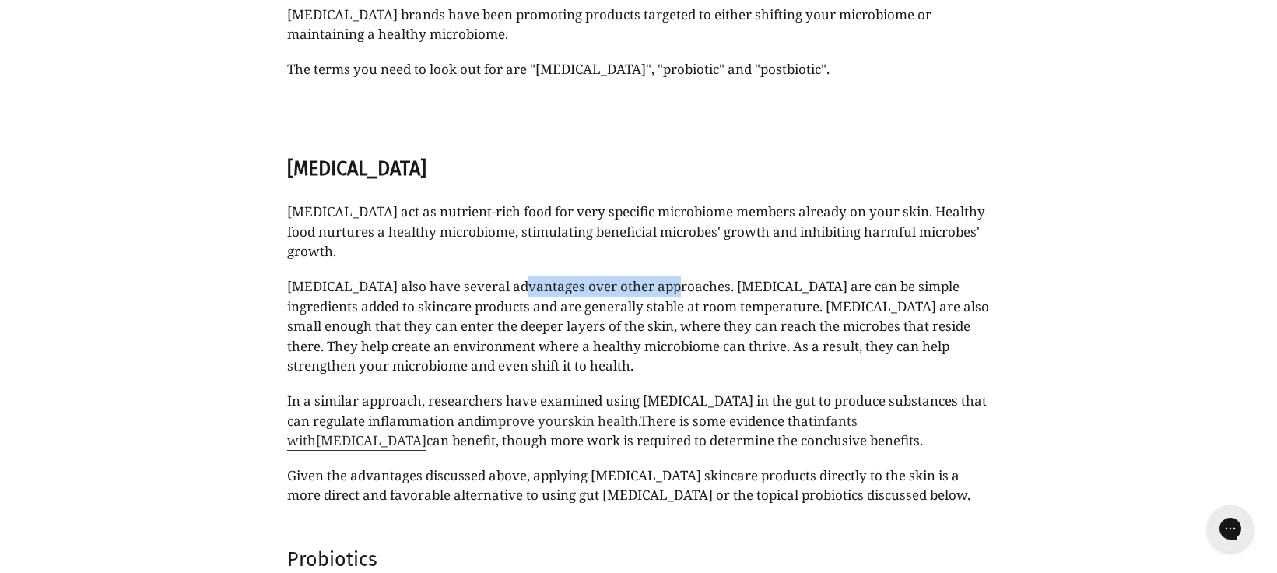
scroll to position [4057, 0]
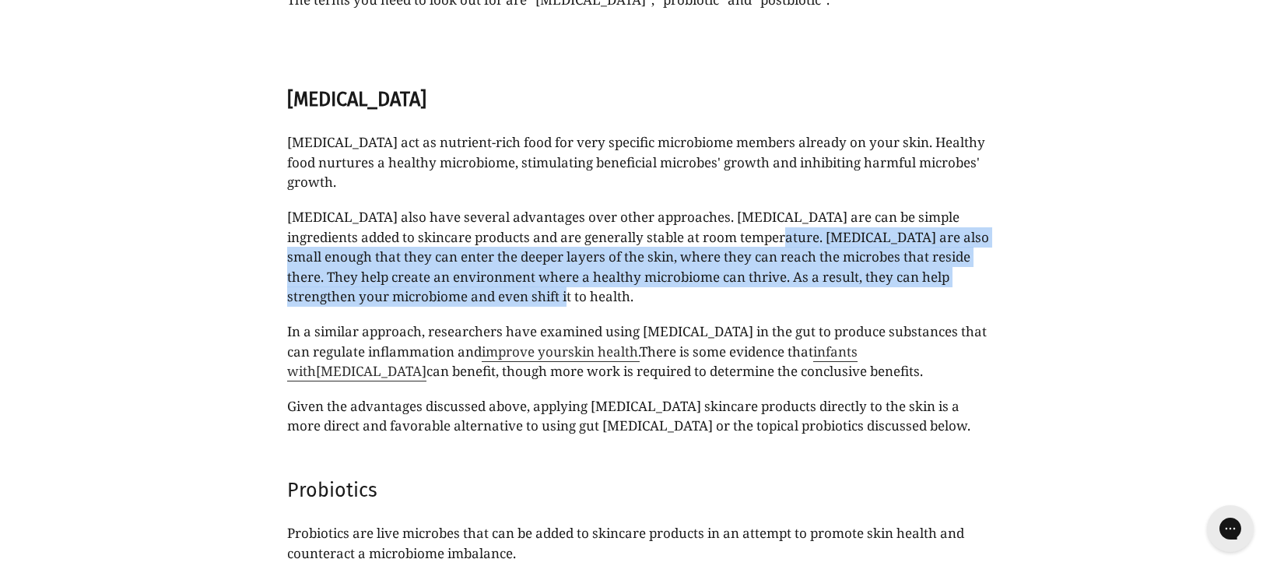
drag, startPoint x: 719, startPoint y: 240, endPoint x: 724, endPoint y: 292, distance: 52.4
click at [724, 292] on p "Prebiotics also have several advantages over other approaches. Prebiotics are c…" at bounding box center [638, 257] width 703 height 100
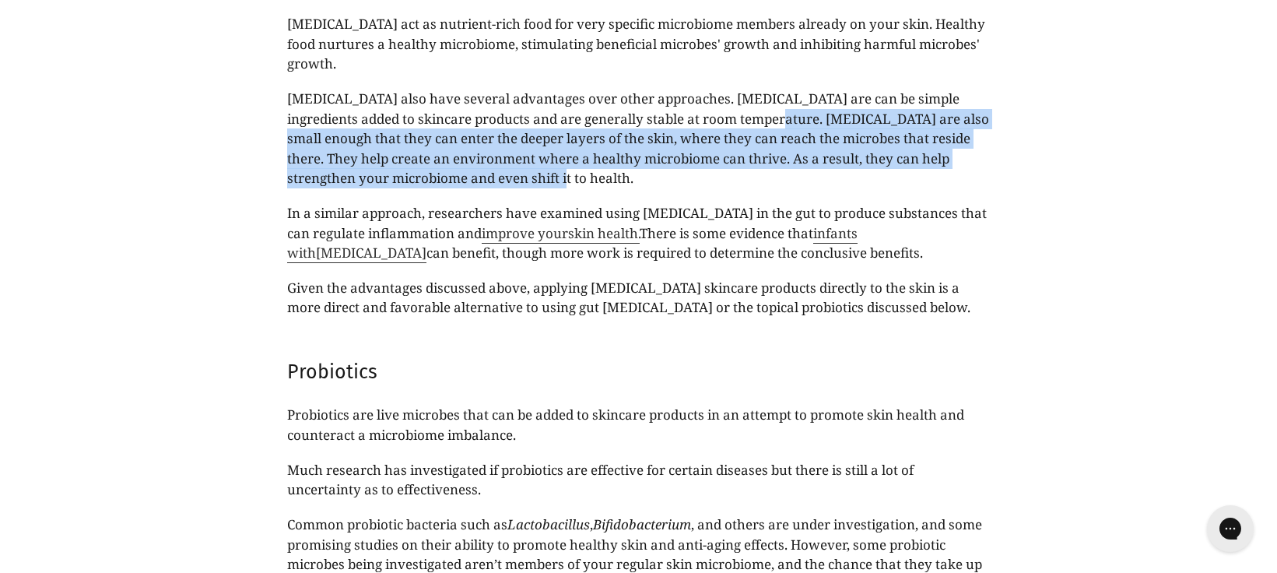
scroll to position [4177, 0]
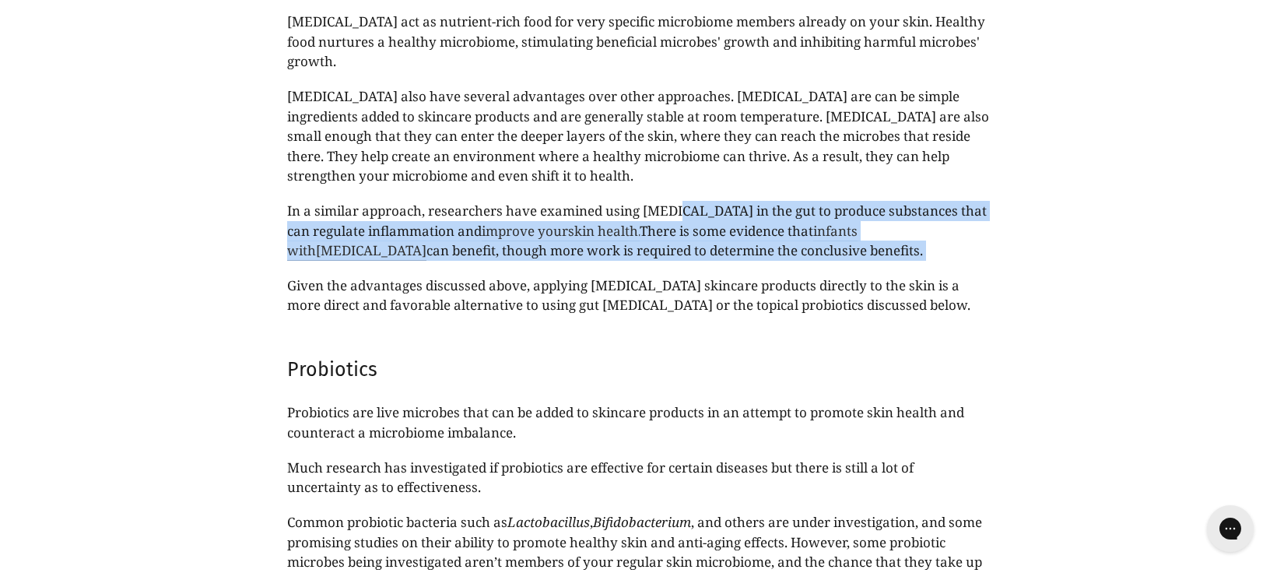
drag, startPoint x: 678, startPoint y: 215, endPoint x: 697, endPoint y: 261, distance: 49.9
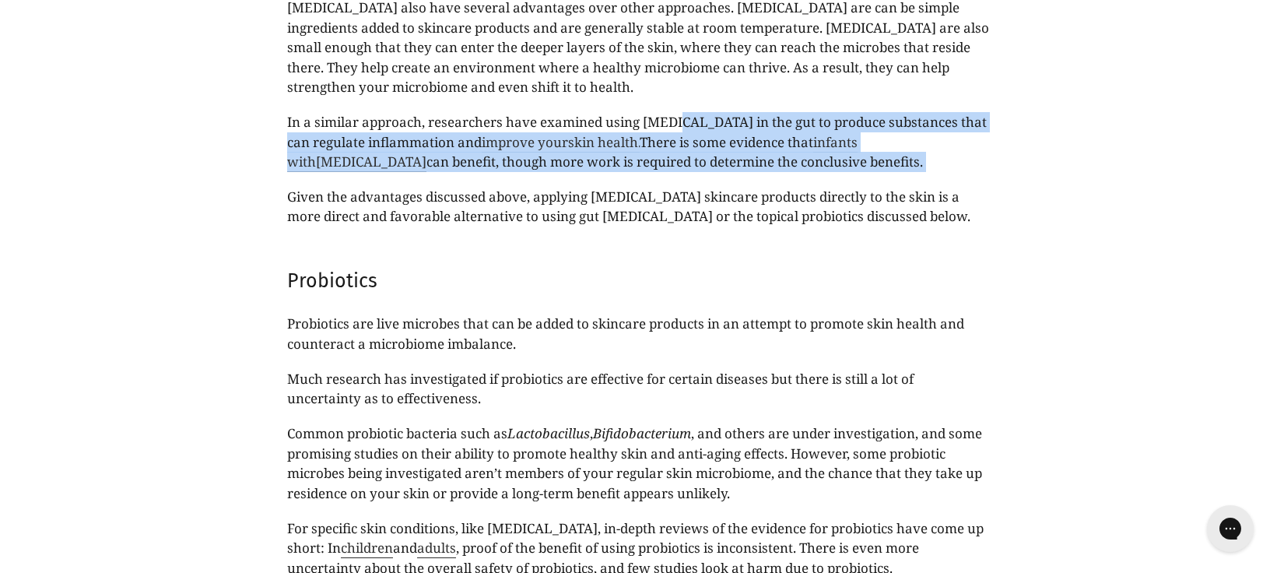
scroll to position [4282, 0]
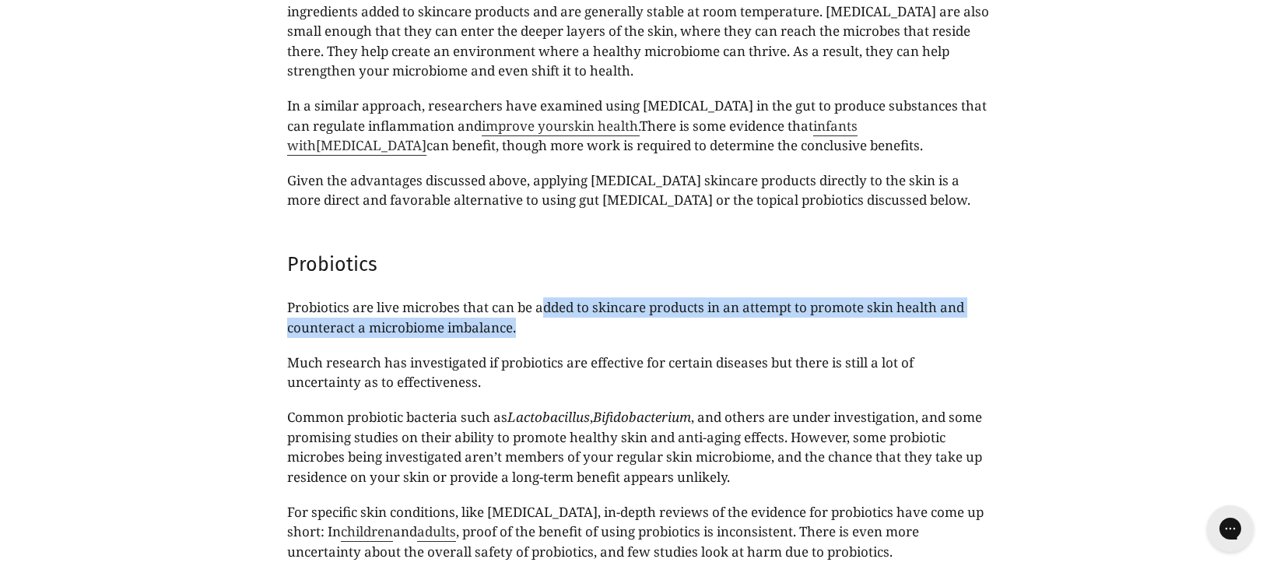
drag, startPoint x: 545, startPoint y: 303, endPoint x: 749, endPoint y: 325, distance: 205.2
click at [749, 325] on p "Probiotics are live microbes that can be added to skincare products in an attem…" at bounding box center [638, 317] width 703 height 40
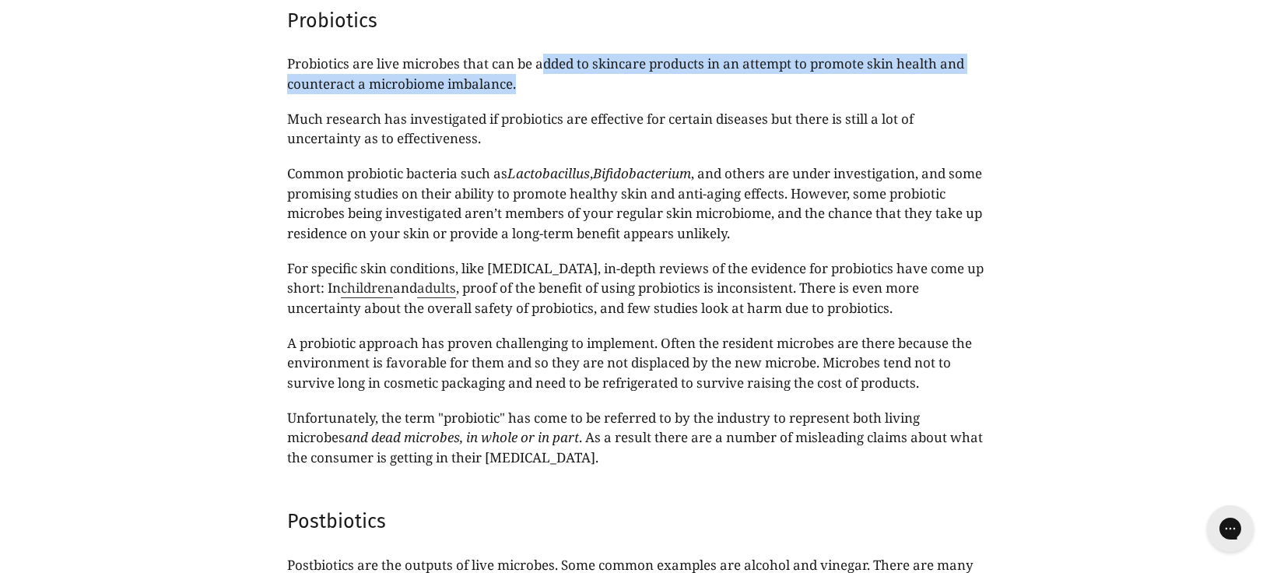
scroll to position [4539, 0]
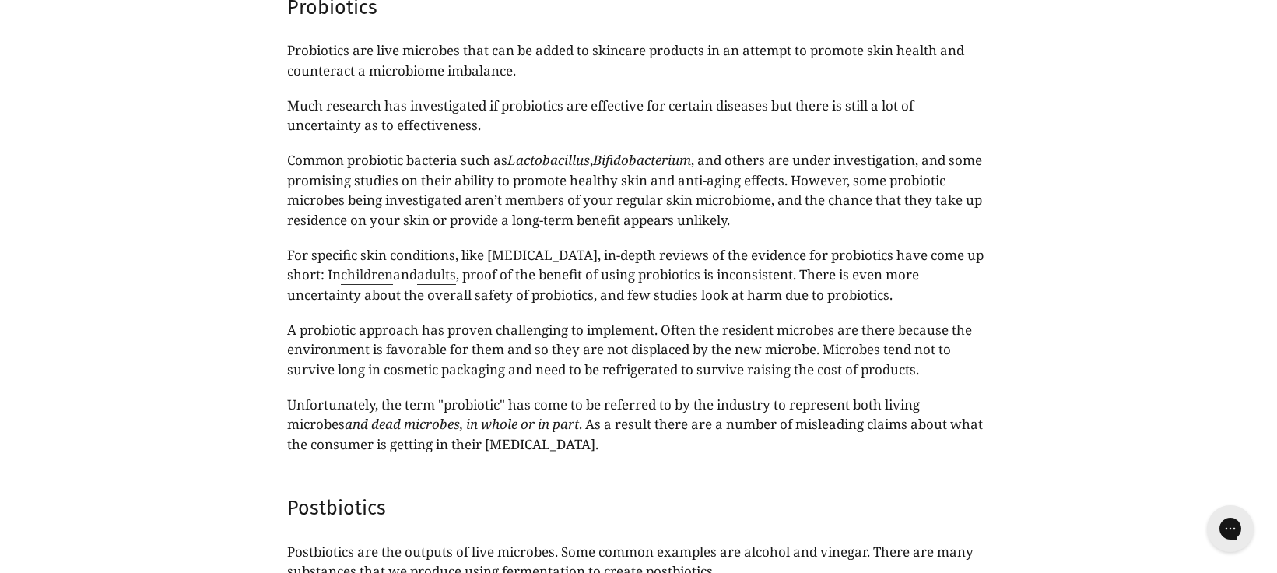
click at [549, 103] on span "Much research has investigated if probiotics are effective for certain diseases…" at bounding box center [600, 116] width 627 height 38
drag, startPoint x: 522, startPoint y: 104, endPoint x: 737, endPoint y: 104, distance: 214.8
click at [737, 104] on span "Much research has investigated if probiotics are effective for certain diseases…" at bounding box center [600, 116] width 627 height 38
click at [786, 105] on span "Much research has investigated if probiotics are effective for certain diseases…" at bounding box center [600, 116] width 627 height 38
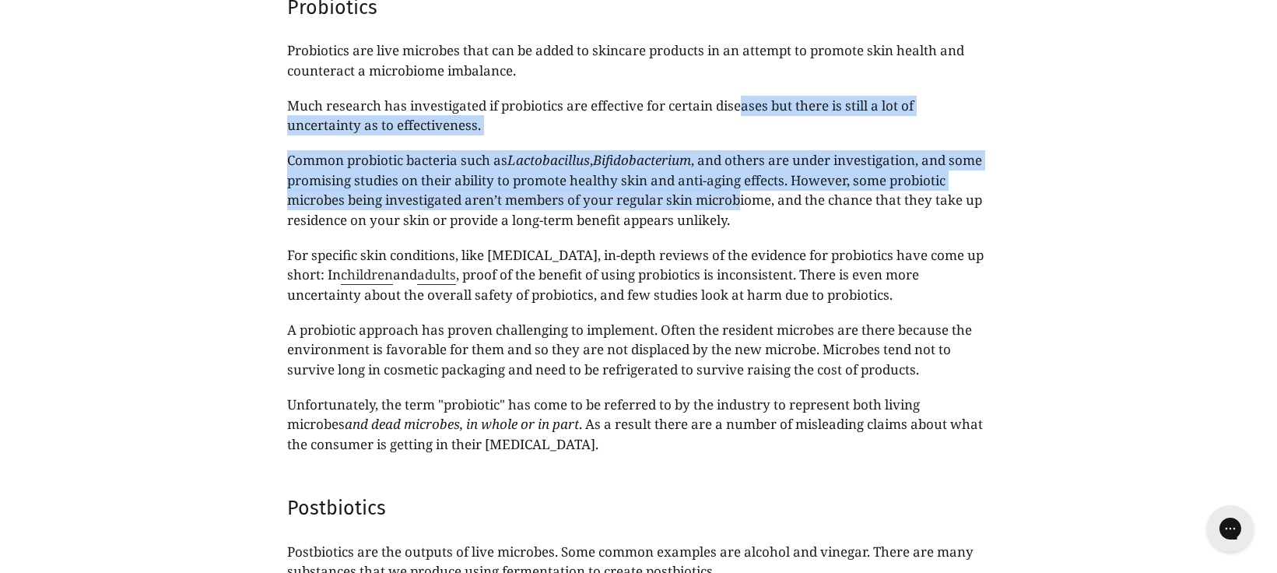
drag, startPoint x: 750, startPoint y: 113, endPoint x: 746, endPoint y: 198, distance: 84.9
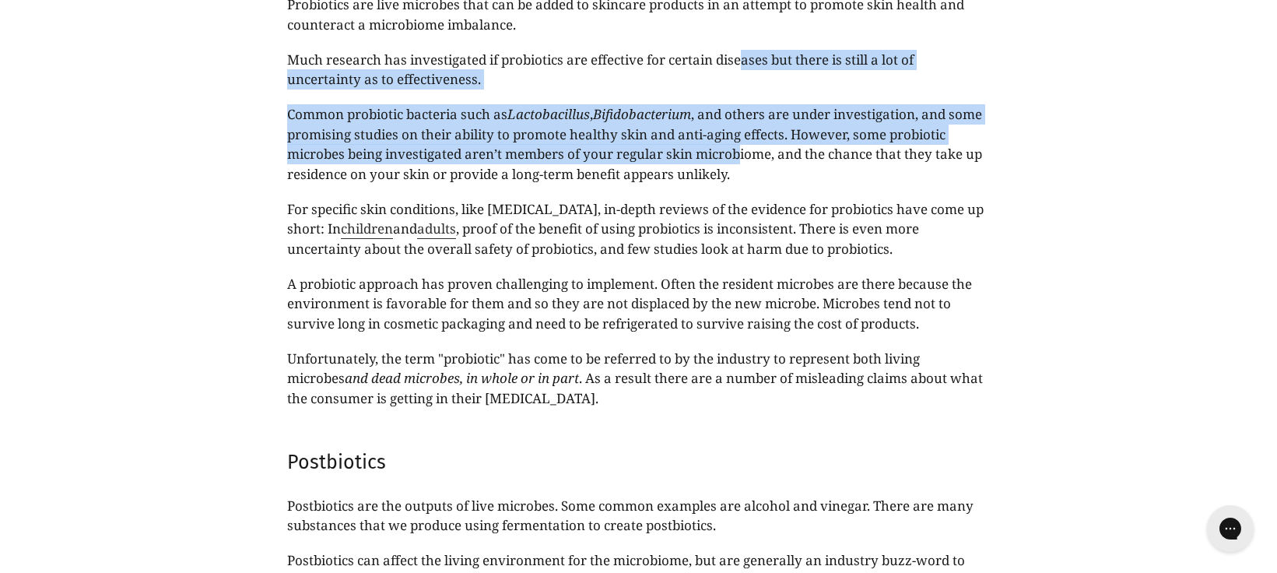
scroll to position [4587, 0]
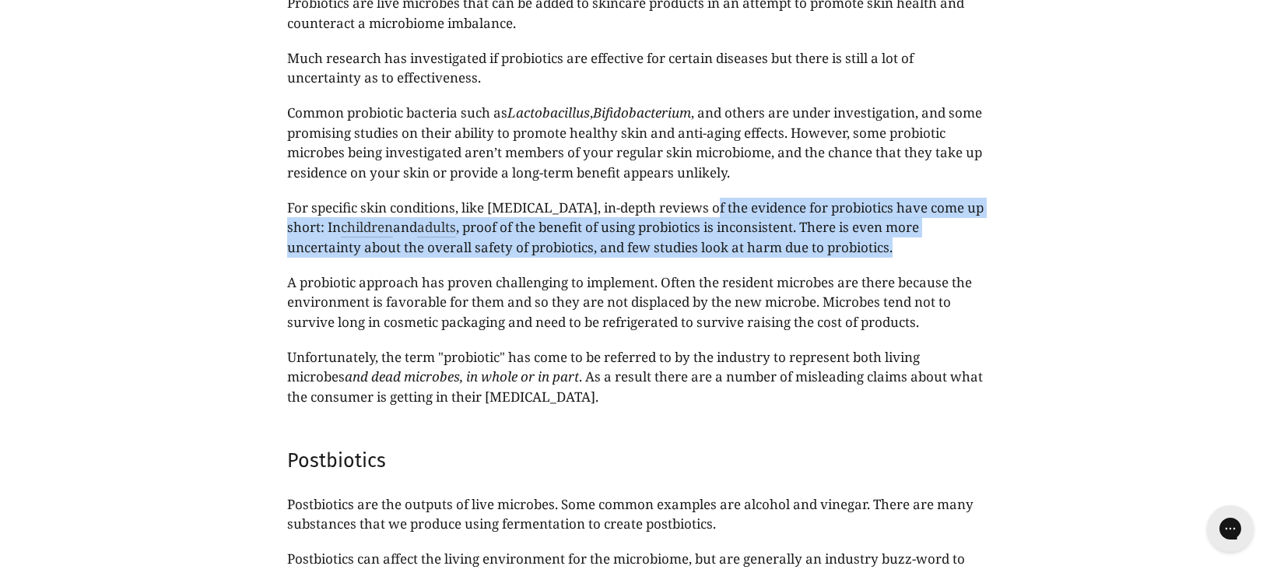
drag, startPoint x: 707, startPoint y: 206, endPoint x: 851, endPoint y: 241, distance: 147.2
click at [851, 241] on p "For specific skin conditions, like eczema, in-depth reviews of the evidence for…" at bounding box center [638, 228] width 703 height 60
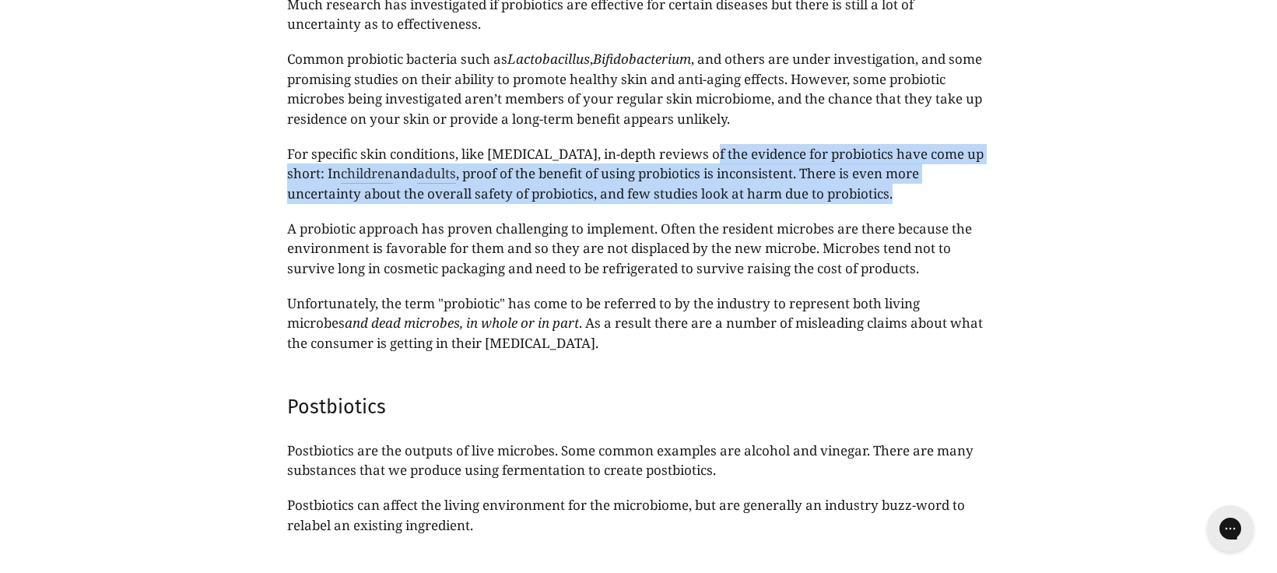
scroll to position [4798, 0]
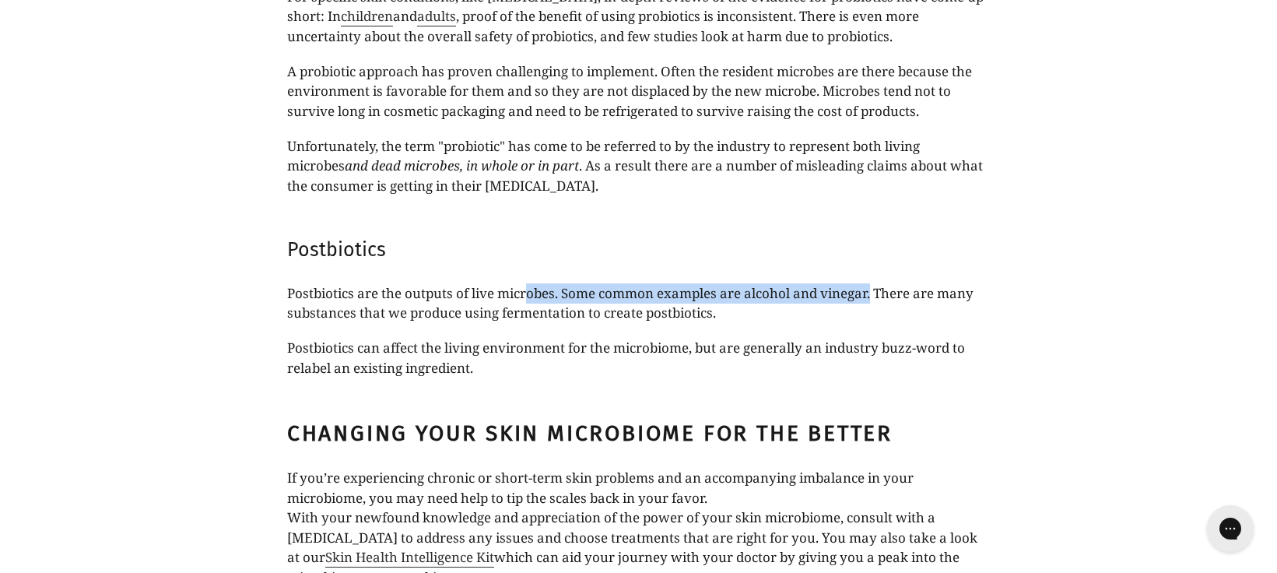
drag, startPoint x: 532, startPoint y: 289, endPoint x: 876, endPoint y: 298, distance: 344.1
click at [876, 298] on span "Postbiotics are the outputs of live microbes. Some common examples are alcohol …" at bounding box center [630, 303] width 686 height 38
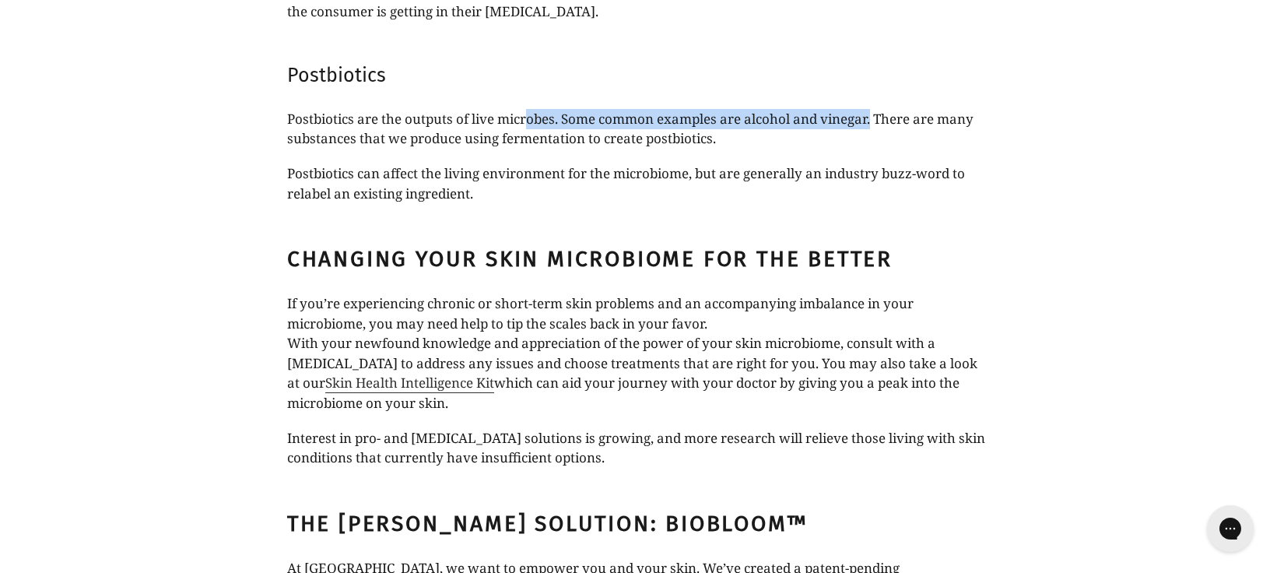
scroll to position [4987, 0]
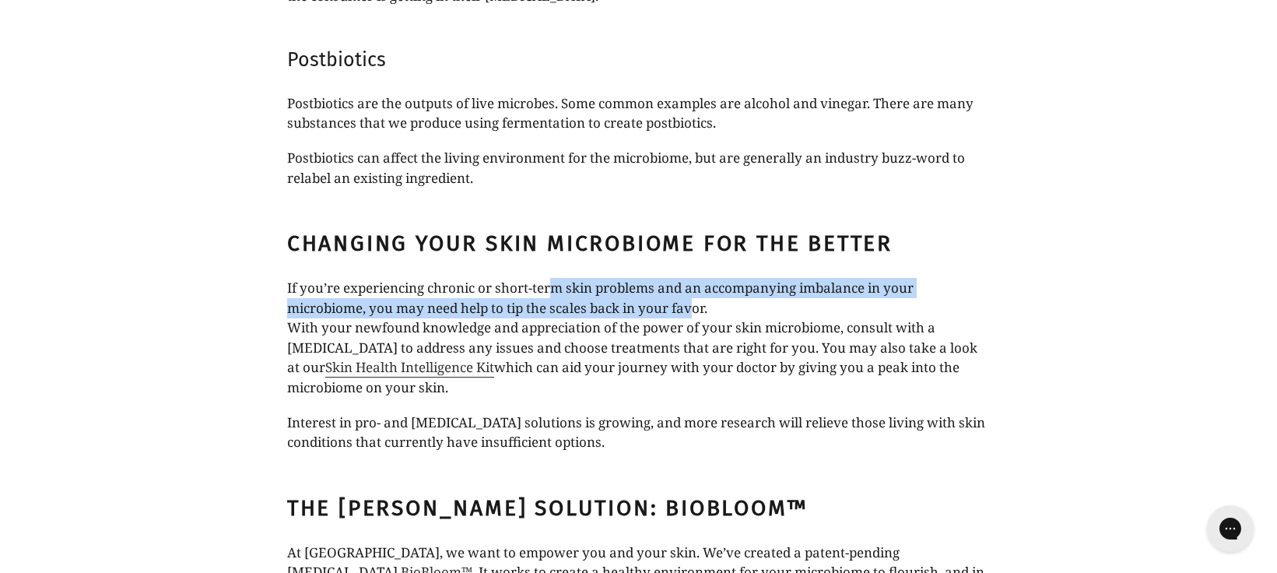
drag, startPoint x: 563, startPoint y: 293, endPoint x: 693, endPoint y: 311, distance: 131.1
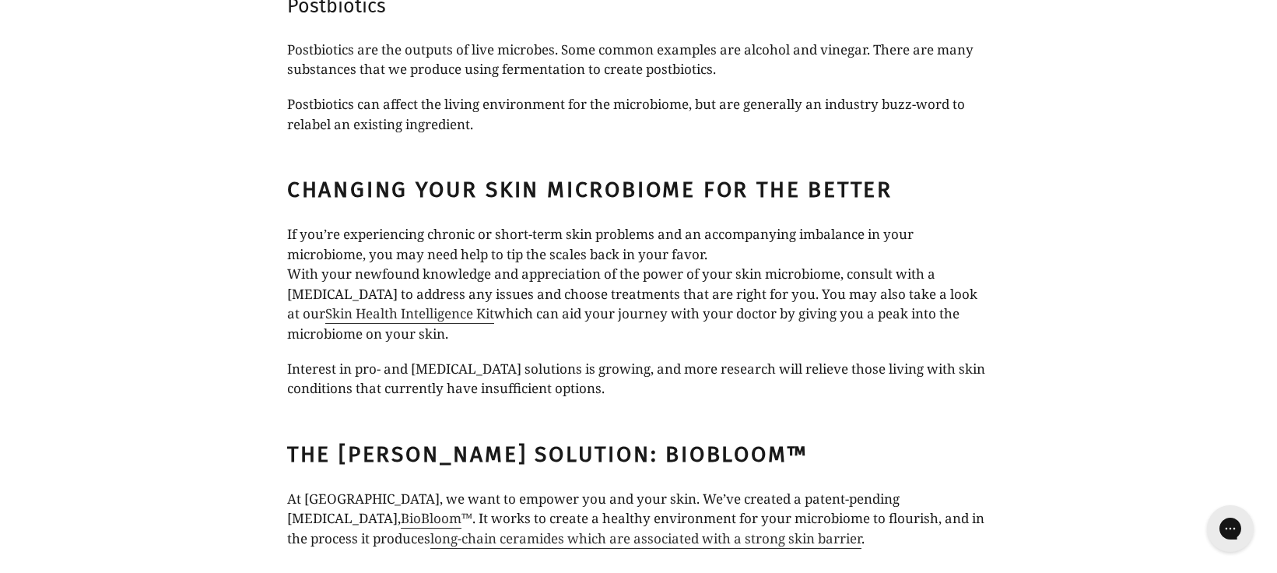
scroll to position [5053, 0]
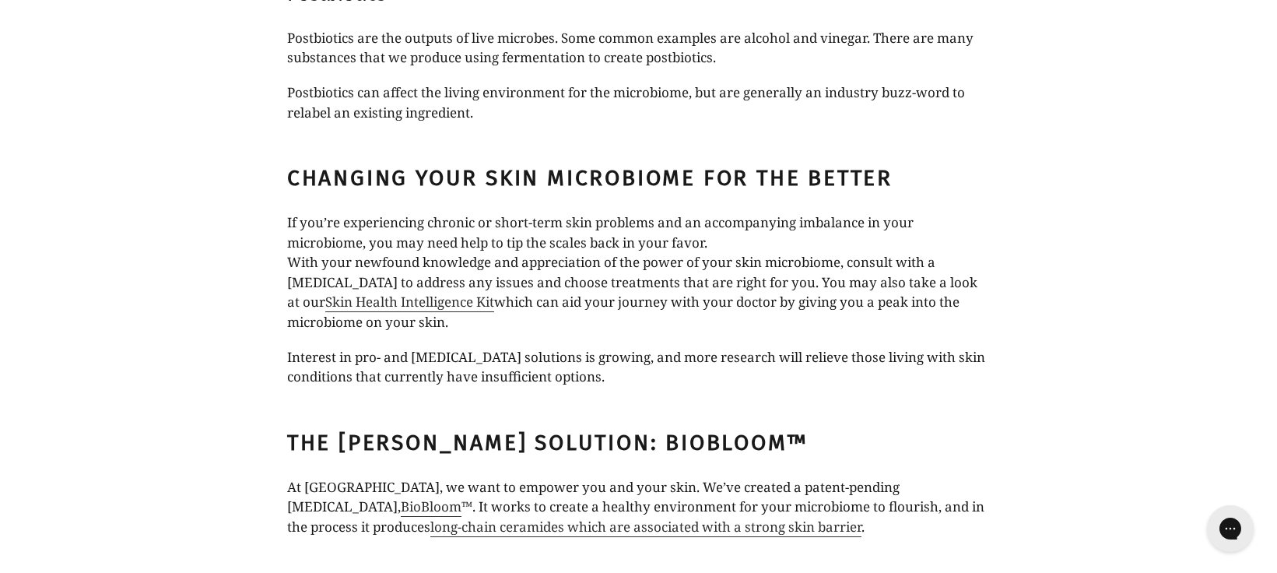
click at [581, 252] on p "With your newfound knowledge and appreciation of the power of your skin microbi…" at bounding box center [638, 291] width 703 height 79
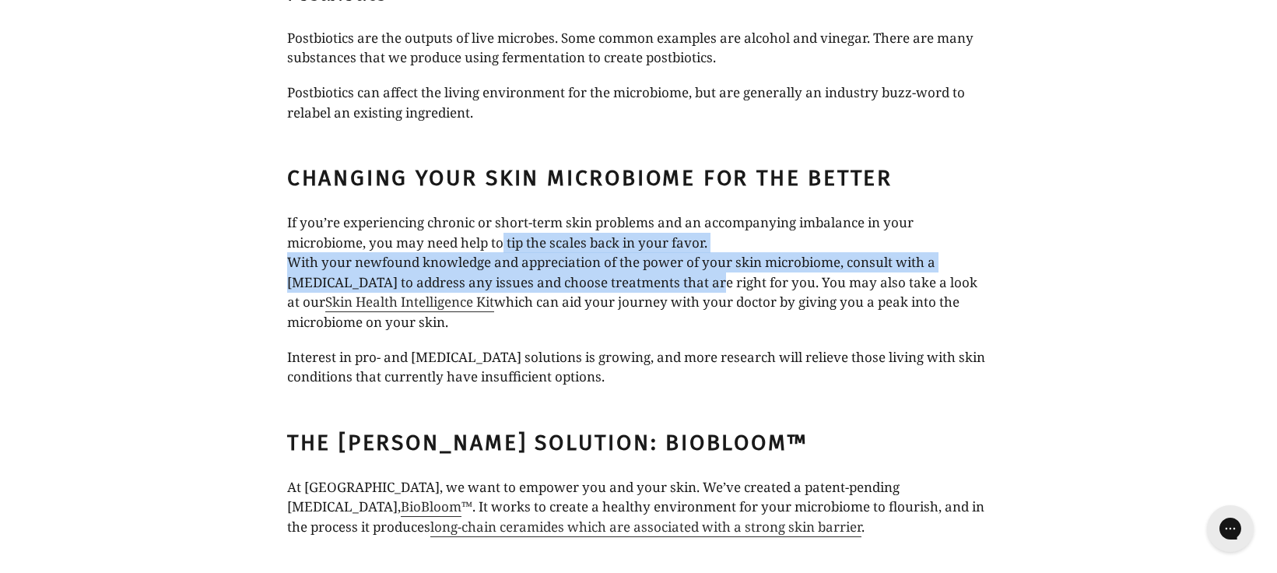
drag, startPoint x: 507, startPoint y: 235, endPoint x: 710, endPoint y: 280, distance: 208.1
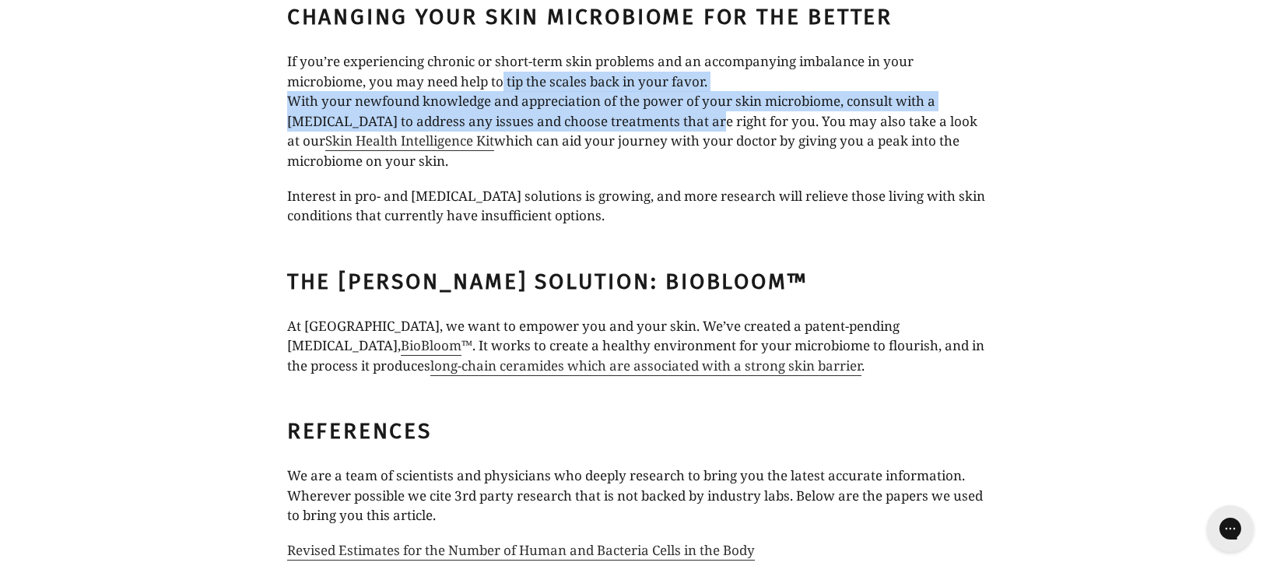
scroll to position [5215, 0]
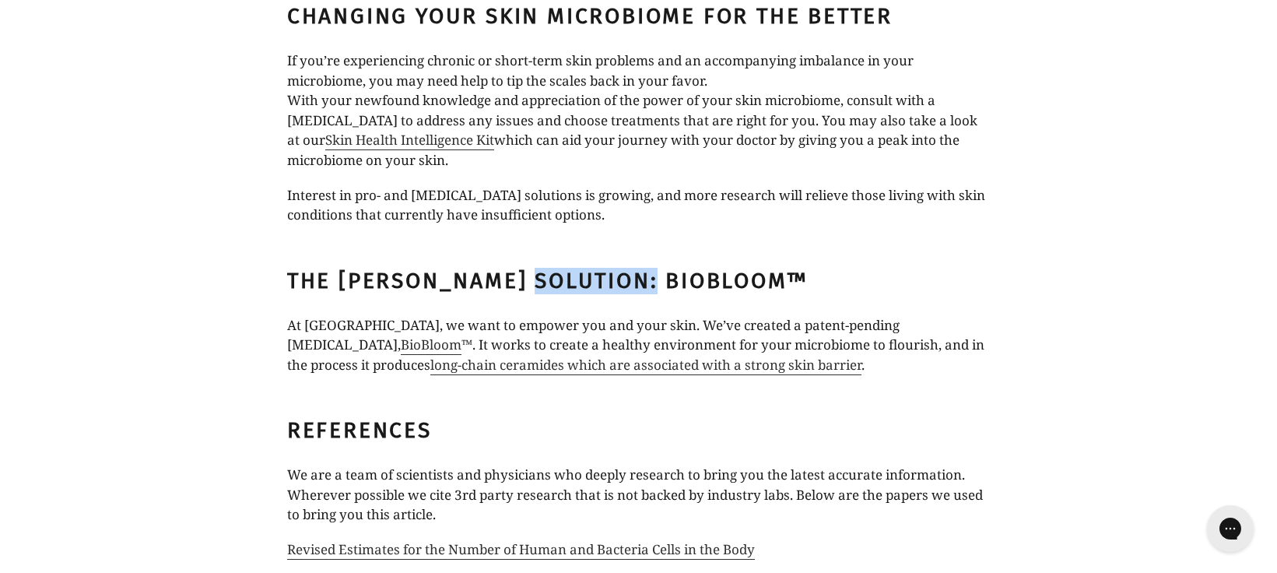
drag, startPoint x: 531, startPoint y: 270, endPoint x: 668, endPoint y: 283, distance: 137.6
click at [668, 283] on h2 "The Rulo Solution: BioBloom™" at bounding box center [638, 281] width 703 height 26
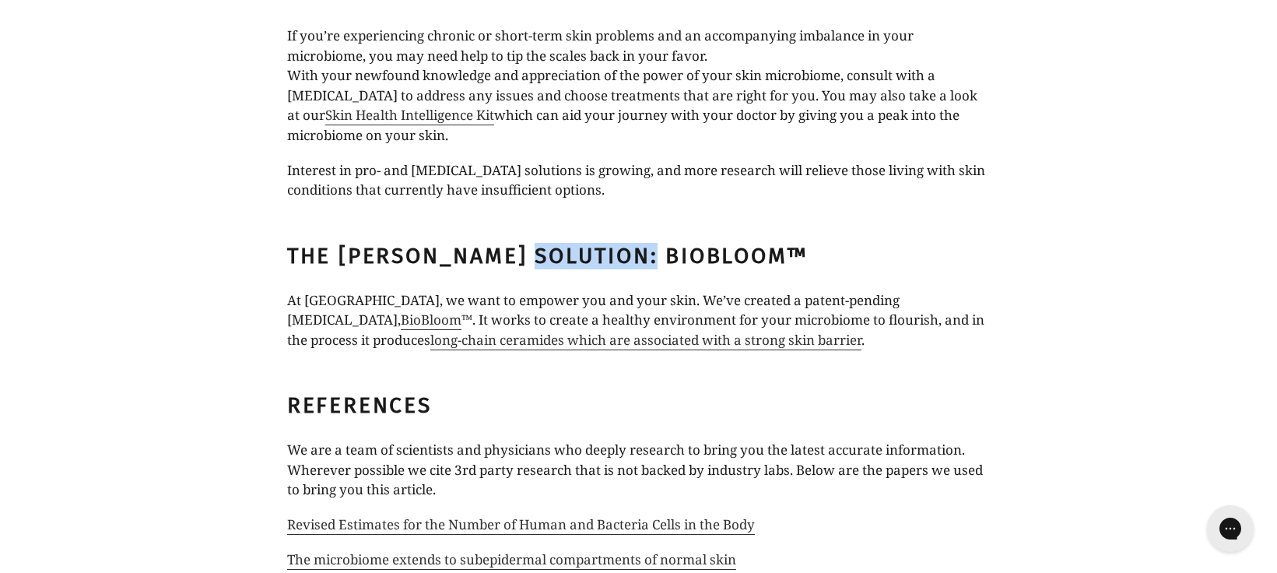
scroll to position [5299, 0]
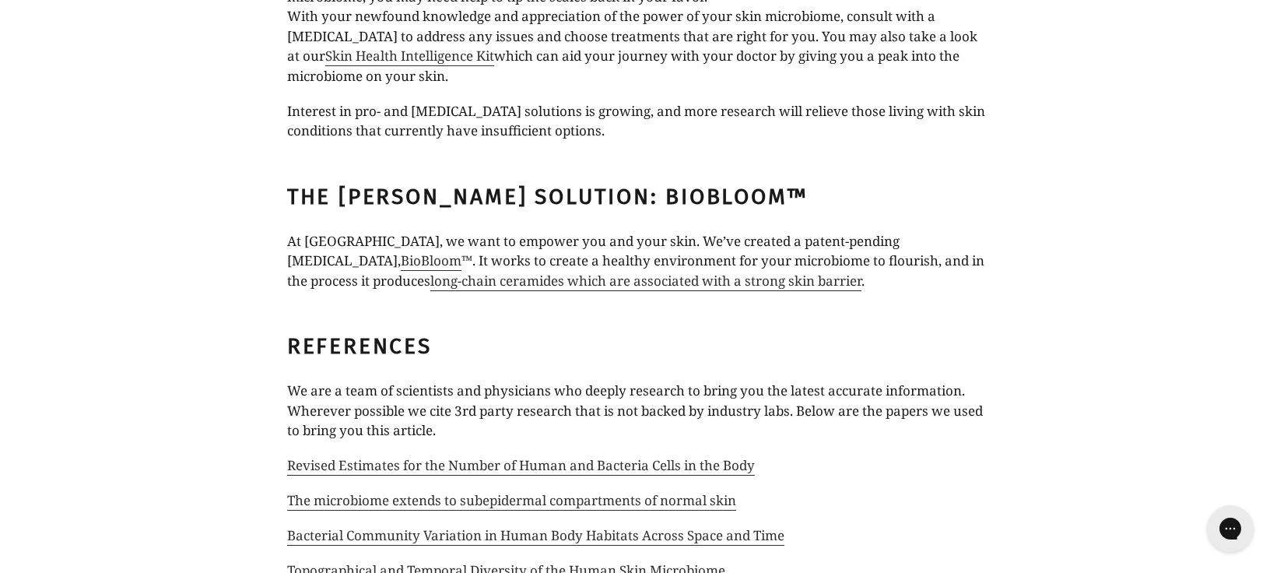
click at [726, 250] on p "At Rulo, we want to empower you and your skin. We’ve created a patent-pending p…" at bounding box center [638, 261] width 703 height 60
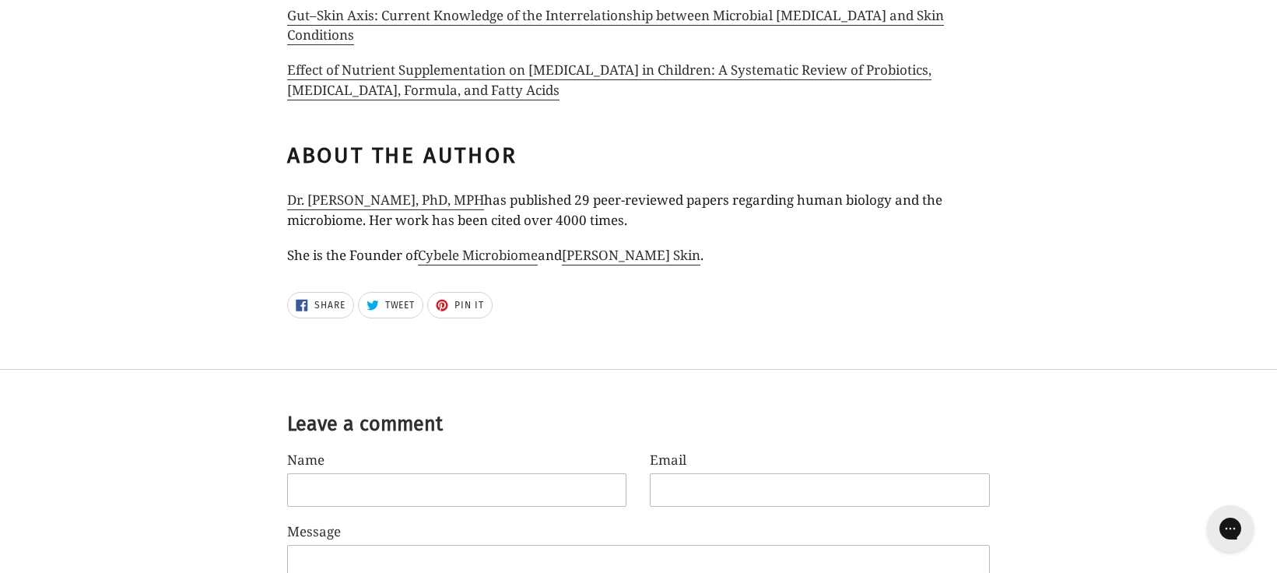
scroll to position [6504, 0]
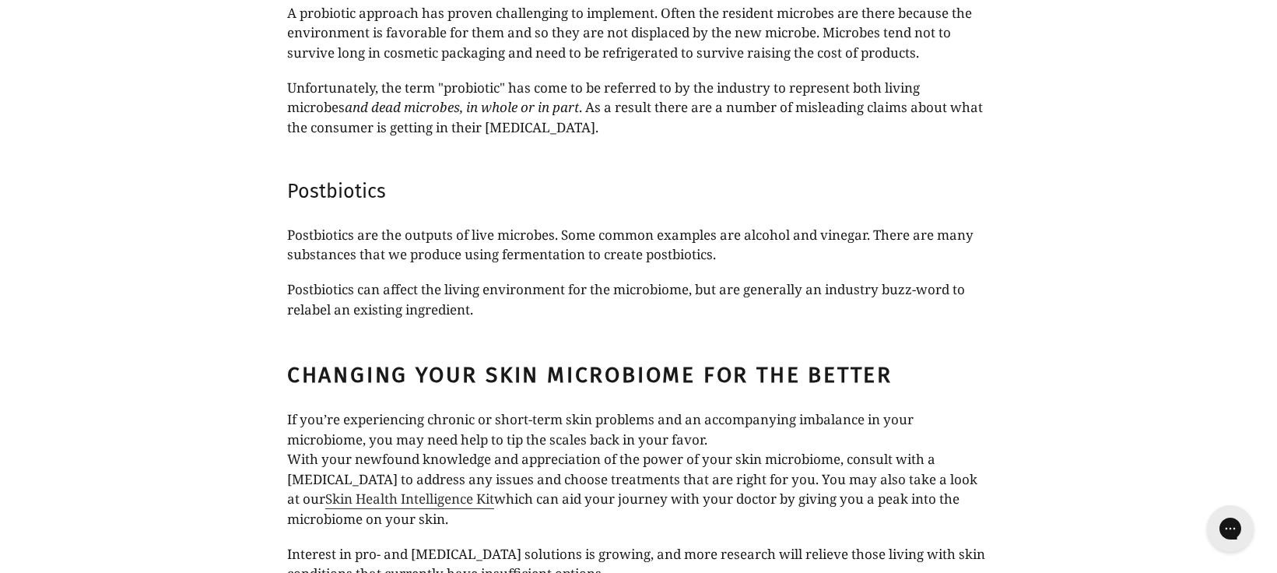
scroll to position [4694, 0]
